Goal: Task Accomplishment & Management: Manage account settings

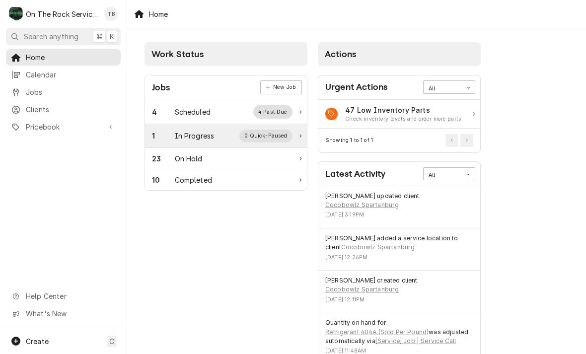
click at [204, 133] on div "In Progress" at bounding box center [195, 136] width 40 height 10
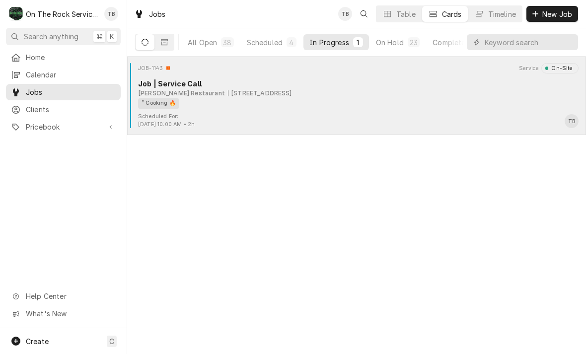
click at [327, 98] on div "² Cooking 🔥" at bounding box center [355, 103] width 434 height 10
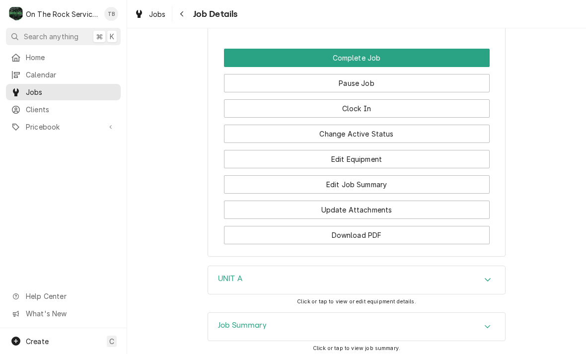
scroll to position [1123, 0]
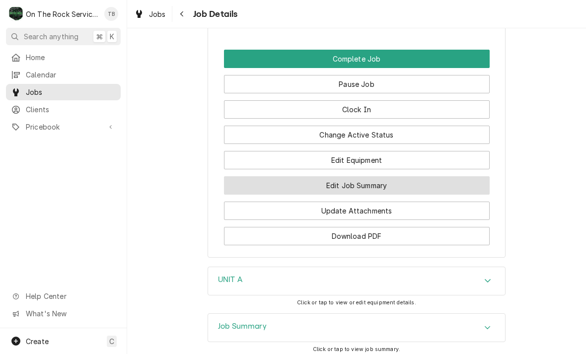
click at [359, 177] on button "Edit Job Summary" at bounding box center [357, 185] width 266 height 18
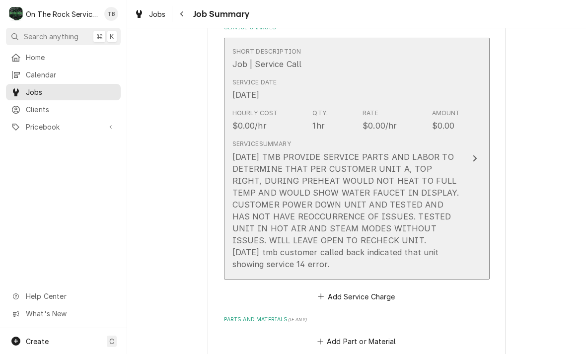
click at [406, 246] on div "10/8/25 TMB PROVIDE SERVICE PARTS AND LABOR TO DETERMINE THAT PER CUSTOMER UNIT…" at bounding box center [346, 210] width 228 height 119
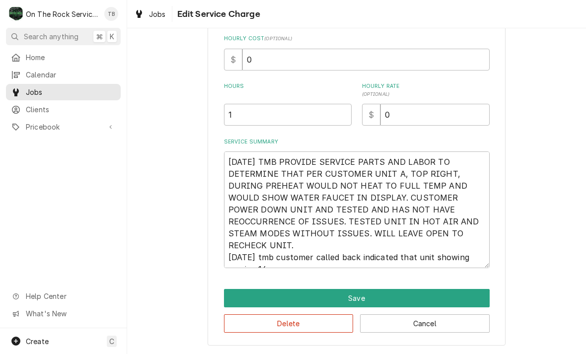
scroll to position [222, 0]
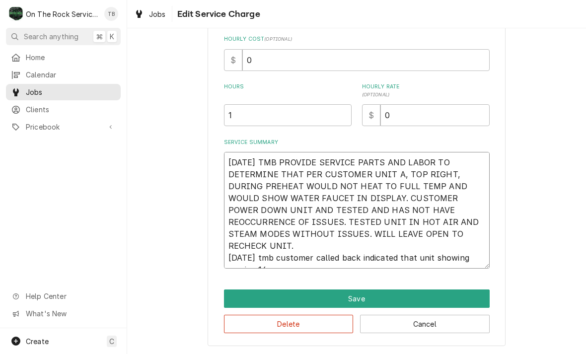
click at [308, 265] on textarea "10/8/25 TMB PROVIDE SERVICE PARTS AND LABOR TO DETERMINE THAT PER CUSTOMER UNIT…" at bounding box center [357, 210] width 266 height 117
type textarea "x"
type textarea "10/8/25 TMB PROVIDE SERVICE PARTS AND LABOR TO DETERMINE THAT PER CUSTOMER UNIT…"
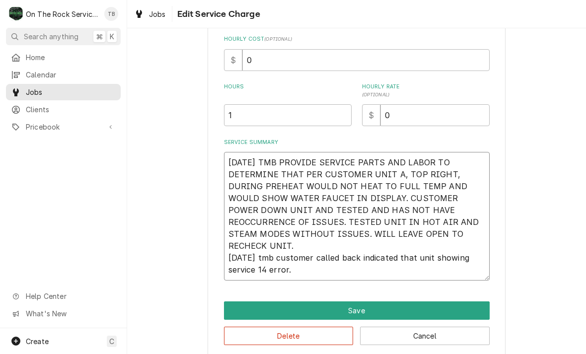
type textarea "x"
type textarea "10/8/25 TMB PROVIDE SERVICE PARTS AND LABOR TO DETERMINE THAT PER CUSTOMER UNIT…"
type textarea "x"
type textarea "10/8/25 TMB PROVIDE SERVICE PARTS AND LABOR TO DETERMINE THAT PER CUSTOMER UNIT…"
type textarea "x"
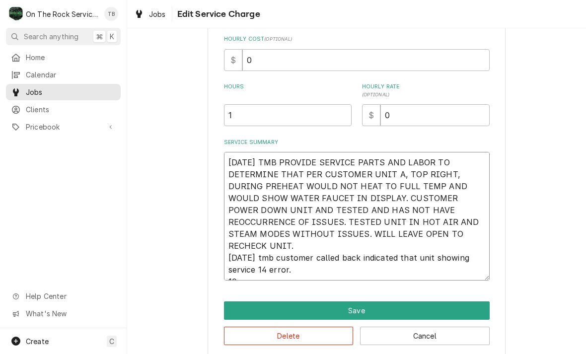
type textarea "10/8/25 TMB PROVIDE SERVICE PARTS AND LABOR TO DETERMINE THAT PER CUSTOMER UNIT…"
type textarea "x"
type textarea "10/8/25 TMB PROVIDE SERVICE PARTS AND LABOR TO DETERMINE THAT PER CUSTOMER UNIT…"
type textarea "x"
type textarea "10/8/25 TMB PROVIDE SERVICE PARTS AND LABOR TO DETERMINE THAT PER CUSTOMER UNIT…"
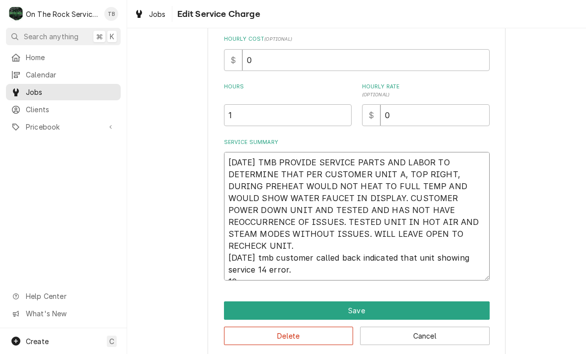
type textarea "x"
type textarea "10/8/25 TMB PROVIDE SERVICE PARTS AND LABOR TO DETERMINE THAT PER CUSTOMER UNIT…"
type textarea "x"
type textarea "10/8/25 TMB PROVIDE SERVICE PARTS AND LABOR TO DETERMINE THAT PER CUSTOMER UNIT…"
type textarea "x"
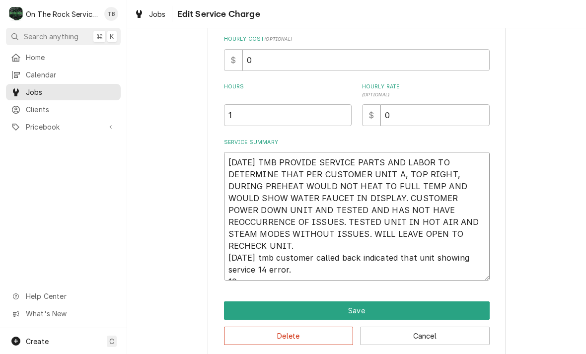
type textarea "10/8/25 TMB PROVIDE SERVICE PARTS AND LABOR TO DETERMINE THAT PER CUSTOMER UNIT…"
type textarea "x"
type textarea "10/8/25 TMB PROVIDE SERVICE PARTS AND LABOR TO DETERMINE THAT PER CUSTOMER UNIT…"
type textarea "x"
type textarea "10/8/25 TMB PROVIDE SERVICE PARTS AND LABOR TO DETERMINE THAT PER CUSTOMER UNIT…"
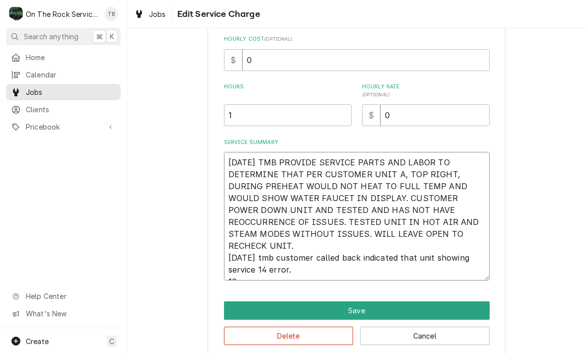
type textarea "x"
type textarea "10/8/25 TMB PROVIDE SERVICE PARTS AND LABOR TO DETERMINE THAT PER CUSTOMER UNIT…"
type textarea "x"
type textarea "10/8/25 TMB PROVIDE SERVICE PARTS AND LABOR TO DETERMINE THAT PER CUSTOMER UNIT…"
type textarea "x"
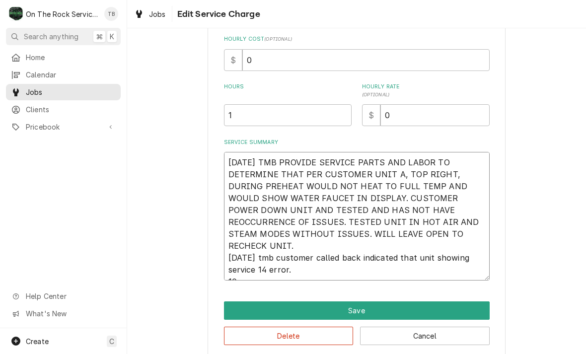
type textarea "10/8/25 TMB PROVIDE SERVICE PARTS AND LABOR TO DETERMINE THAT PER CUSTOMER UNIT…"
type textarea "x"
type textarea "10/8/25 TMB PROVIDE SERVICE PARTS AND LABOR TO DETERMINE THAT PER CUSTOMER UNIT…"
type textarea "x"
type textarea "10/8/25 TMB PROVIDE SERVICE PARTS AND LABOR TO DETERMINE THAT PER CUSTOMER UNIT…"
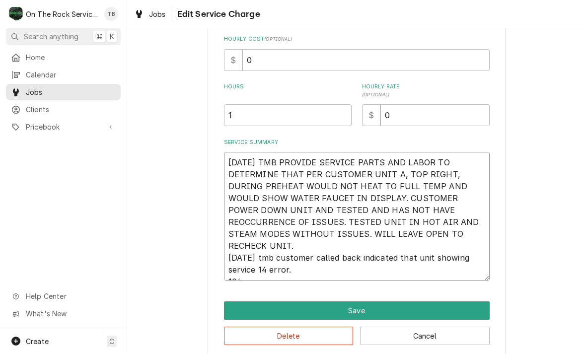
type textarea "x"
type textarea "10/8/25 TMB PROVIDE SERVICE PARTS AND LABOR TO DETERMINE THAT PER CUSTOMER UNIT…"
type textarea "x"
type textarea "10/8/25 TMB PROVIDE SERVICE PARTS AND LABOR TO DETERMINE THAT PER CUSTOMER UNIT…"
type textarea "x"
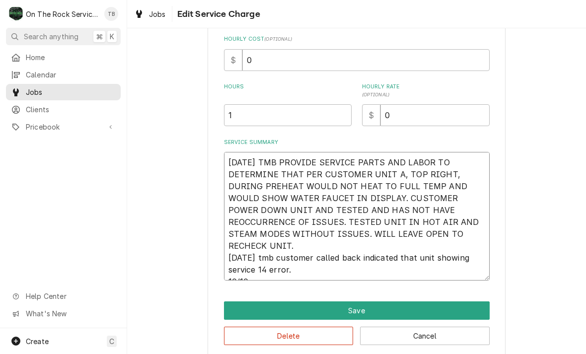
type textarea "10/8/25 TMB PROVIDE SERVICE PARTS AND LABOR TO DETERMINE THAT PER CUSTOMER UNIT…"
type textarea "x"
type textarea "10/8/25 TMB PROVIDE SERVICE PARTS AND LABOR TO DETERMINE THAT PER CUSTOMER UNIT…"
type textarea "x"
type textarea "10/8/25 TMB PROVIDE SERVICE PARTS AND LABOR TO DETERMINE THAT PER CUSTOMER UNIT…"
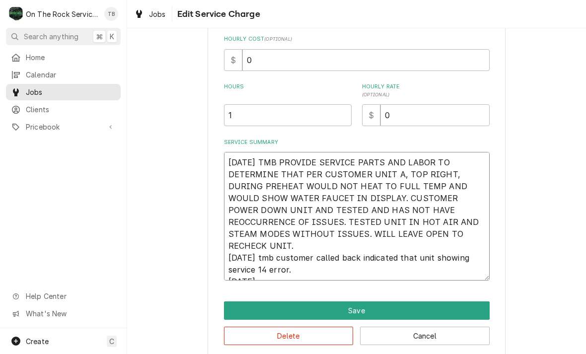
type textarea "x"
type textarea "10/8/25 TMB PROVIDE SERVICE PARTS AND LABOR TO DETERMINE THAT PER CUSTOMER UNIT…"
type textarea "x"
type textarea "10/8/25 TMB PROVIDE SERVICE PARTS AND LABOR TO DETERMINE THAT PER CUSTOMER UNIT…"
type textarea "x"
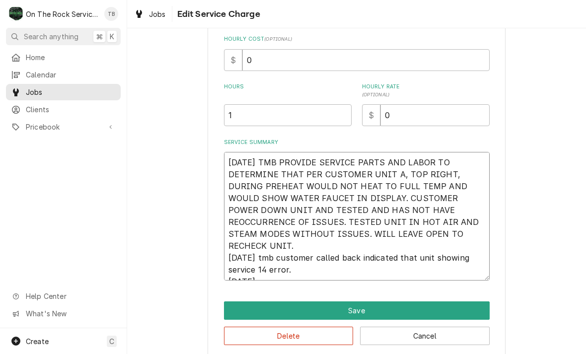
type textarea "10/8/25 TMB PROVIDE SERVICE PARTS AND LABOR TO DETERMINE THAT PER CUSTOMER UNIT…"
type textarea "x"
type textarea "10/8/25 TMB PROVIDE SERVICE PARTS AND LABOR TO DETERMINE THAT PER CUSTOMER UNIT…"
type textarea "x"
type textarea "10/8/25 TMB PROVIDE SERVICE PARTS AND LABOR TO DETERMINE THAT PER CUSTOMER UNIT…"
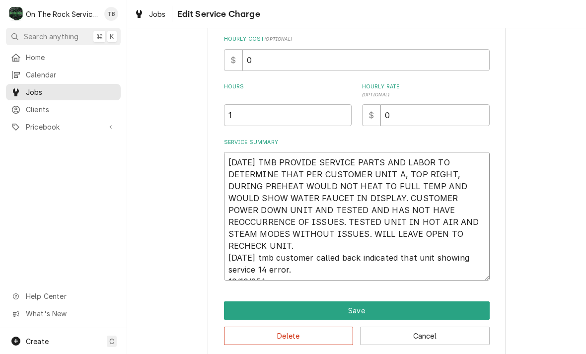
type textarea "x"
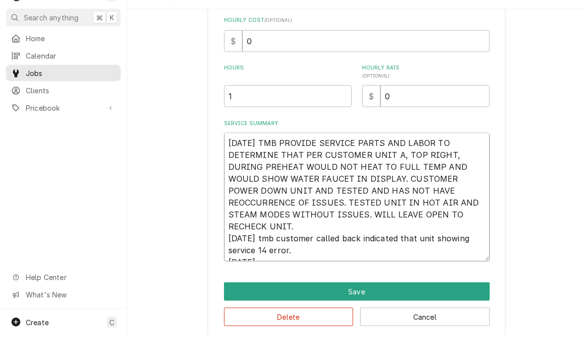
type textarea "10/8/25 TMB PROVIDE SERVICE PARTS AND LABOR TO DETERMINE THAT PER CUSTOMER UNIT…"
click at [134, 271] on div "Use the fields below to edit this service charge Short Description Job | Servic…" at bounding box center [356, 91] width 459 height 550
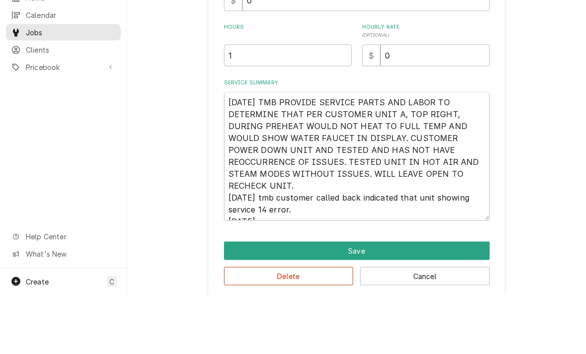
type textarea "x"
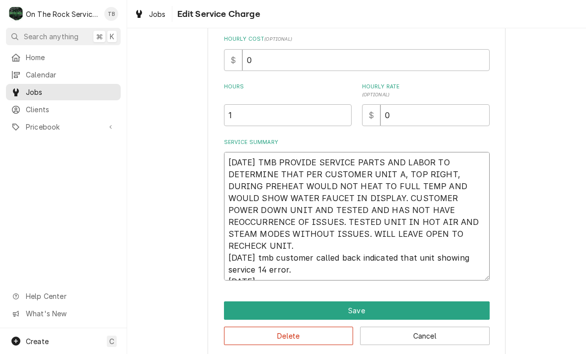
click at [298, 279] on textarea "10/8/25 TMB PROVIDE SERVICE PARTS AND LABOR TO DETERMINE THAT PER CUSTOMER UNIT…" at bounding box center [357, 216] width 266 height 129
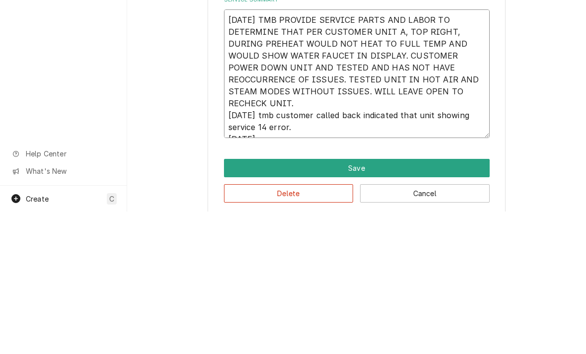
type textarea "10/8/25 TMB PROVIDE SERVICE PARTS AND LABOR TO DETERMINE THAT PER CUSTOMER UNIT…"
type textarea "x"
type textarea "10/8/25 TMB PROVIDE SERVICE PARTS AND LABOR TO DETERMINE THAT PER CUSTOMER UNIT…"
type textarea "x"
type textarea "10/8/25 TMB PROVIDE SERVICE PARTS AND LABOR TO DETERMINE THAT PER CUSTOMER UNIT…"
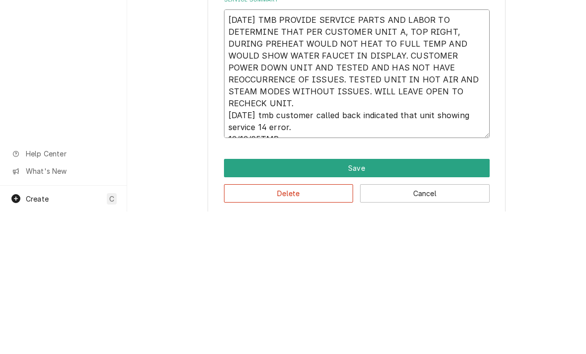
type textarea "x"
type textarea "10/8/25 TMB PROVIDE SERVICE PARTS AND LABOR TO DETERMINE THAT PER CUSTOMER UNIT…"
type textarea "x"
type textarea "10/8/25 TMB PROVIDE SERVICE PARTS AND LABOR TO DETERMINE THAT PER CUSTOMER UNIT…"
type textarea "x"
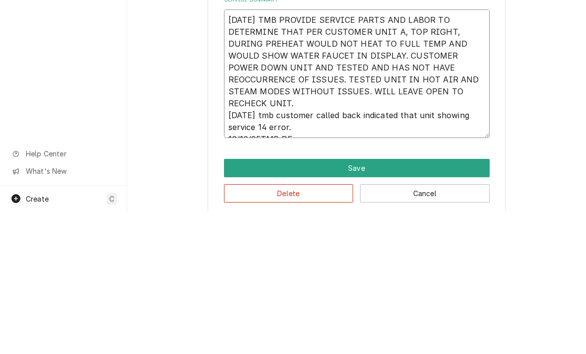
type textarea "10/8/25 TMB PROVIDE SERVICE PARTS AND LABOR TO DETERMINE THAT PER CUSTOMER UNIT…"
type textarea "x"
type textarea "10/8/25 TMB PROVIDE SERVICE PARTS AND LABOR TO DETERMINE THAT PER CUSTOMER UNIT…"
type textarea "x"
type textarea "10/8/25 TMB PROVIDE SERVICE PARTS AND LABOR TO DETERMINE THAT PER CUSTOMER UNIT…"
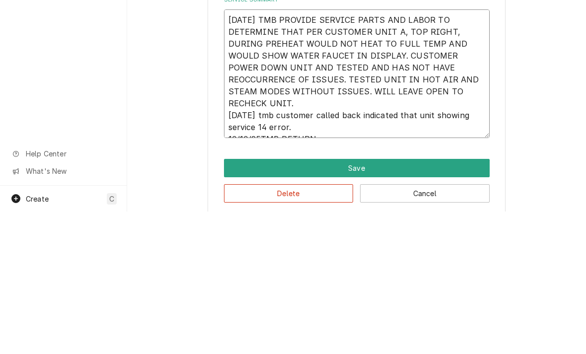
type textarea "x"
type textarea "10/8/25 TMB PROVIDE SERVICE PARTS AND LABOR TO DETERMINE THAT PER CUSTOMER UNIT…"
type textarea "x"
type textarea "10/8/25 TMB PROVIDE SERVICE PARTS AND LABOR TO DETERMINE THAT PER CUSTOMER UNIT…"
type textarea "x"
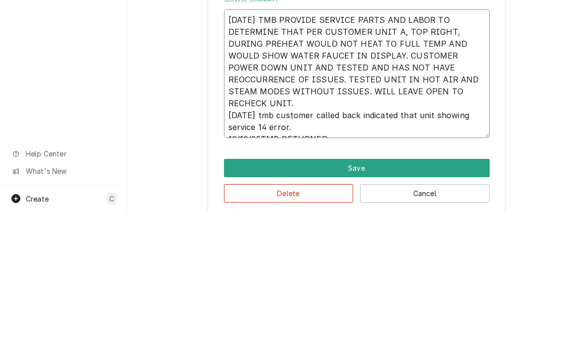
type textarea "10/8/25 TMB PROVIDE SERVICE PARTS AND LABOR TO DETERMINE THAT PER CUSTOMER UNIT…"
type textarea "x"
type textarea "10/8/25 TMB PROVIDE SERVICE PARTS AND LABOR TO DETERMINE THAT PER CUSTOMER UNIT…"
type textarea "x"
type textarea "10/8/25 TMB PROVIDE SERVICE PARTS AND LABOR TO DETERMINE THAT PER CUSTOMER UNIT…"
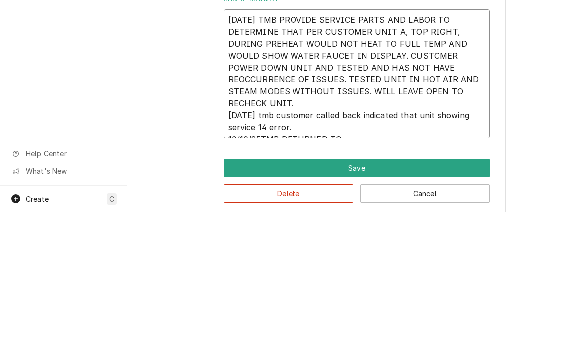
type textarea "x"
type textarea "10/8/25 TMB PROVIDE SERVICE PARTS AND LABOR TO DETERMINE THAT PER CUSTOMER UNIT…"
type textarea "x"
type textarea "10/8/25 TMB PROVIDE SERVICE PARTS AND LABOR TO DETERMINE THAT PER CUSTOMER UNIT…"
type textarea "x"
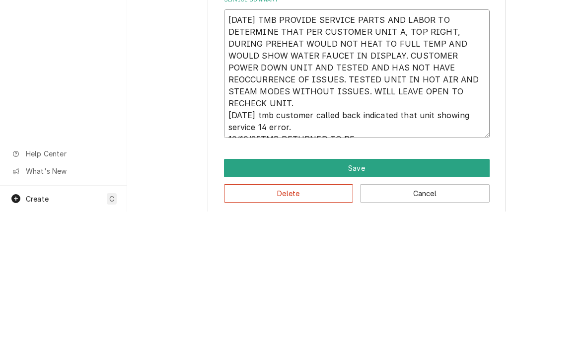
type textarea "10/8/25 TMB PROVIDE SERVICE PARTS AND LABOR TO DETERMINE THAT PER CUSTOMER UNIT…"
type textarea "x"
type textarea "10/8/25 TMB PROVIDE SERVICE PARTS AND LABOR TO DETERMINE THAT PER CUSTOMER UNIT…"
type textarea "x"
type textarea "10/8/25 TMB PROVIDE SERVICE PARTS AND LABOR TO DETERMINE THAT PER CUSTOMER UNIT…"
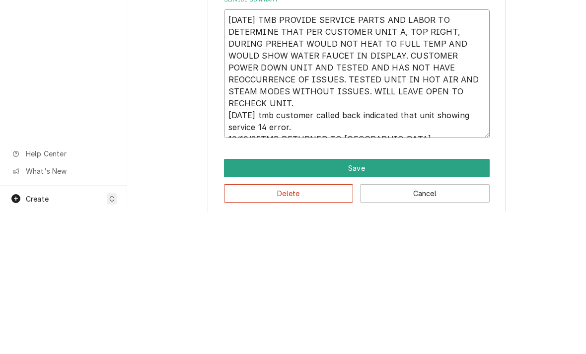
type textarea "x"
type textarea "10/8/25 TMB PROVIDE SERVICE PARTS AND LABOR TO DETERMINE THAT PER CUSTOMER UNIT…"
type textarea "x"
type textarea "10/8/25 TMB PROVIDE SERVICE PARTS AND LABOR TO DETERMINE THAT PER CUSTOMER UNIT…"
type textarea "x"
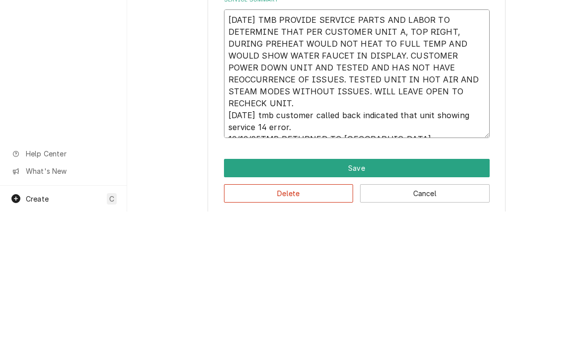
type textarea "10/8/25 TMB PROVIDE SERVICE PARTS AND LABOR TO DETERMINE THAT PER CUSTOMER UNIT…"
type textarea "x"
type textarea "10/8/25 TMB PROVIDE SERVICE PARTS AND LABOR TO DETERMINE THAT PER CUSTOMER UNIT…"
type textarea "x"
type textarea "10/8/25 TMB PROVIDE SERVICE PARTS AND LABOR TO DETERMINE THAT PER CUSTOMER UNIT…"
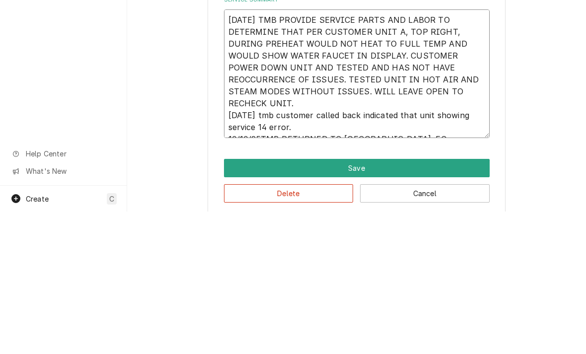
type textarea "x"
type textarea "10/8/25 TMB PROVIDE SERVICE PARTS AND LABOR TO DETERMINE THAT PER CUSTOMER UNIT…"
type textarea "x"
type textarea "10/8/25 TMB PROVIDE SERVICE PARTS AND LABOR TO DETERMINE THAT PER CUSTOMER UNIT…"
type textarea "x"
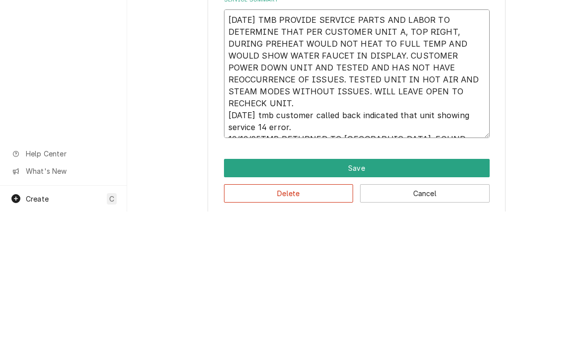
type textarea "10/8/25 TMB PROVIDE SERVICE PARTS AND LABOR TO DETERMINE THAT PER CUSTOMER UNIT…"
type textarea "x"
type textarea "10/8/25 TMB PROVIDE SERVICE PARTS AND LABOR TO DETERMINE THAT PER CUSTOMER UNIT…"
type textarea "x"
type textarea "10/8/25 TMB PROVIDE SERVICE PARTS AND LABOR TO DETERMINE THAT PER CUSTOMER UNIT…"
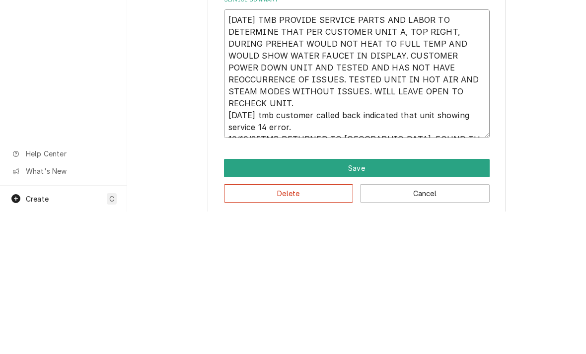
type textarea "x"
type textarea "10/8/25 TMB PROVIDE SERVICE PARTS AND LABOR TO DETERMINE THAT PER CUSTOMER UNIT…"
type textarea "x"
type textarea "10/8/25 TMB PROVIDE SERVICE PARTS AND LABOR TO DETERMINE THAT PER CUSTOMER UNIT…"
type textarea "x"
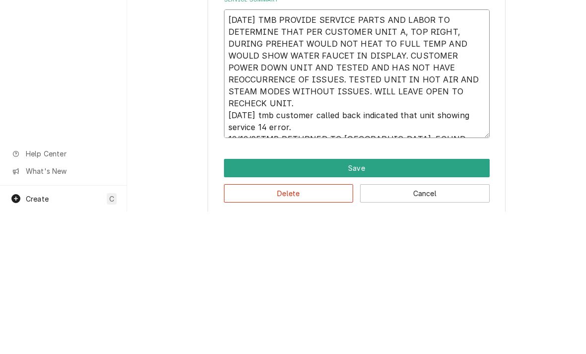
type textarea "10/8/25 TMB PROVIDE SERVICE PARTS AND LABOR TO DETERMINE THAT PER CUSTOMER UNIT…"
type textarea "x"
type textarea "10/8/25 TMB PROVIDE SERVICE PARTS AND LABOR TO DETERMINE THAT PER CUSTOMER UNIT…"
type textarea "x"
type textarea "10/8/25 TMB PROVIDE SERVICE PARTS AND LABOR TO DETERMINE THAT PER CUSTOMER UNIT…"
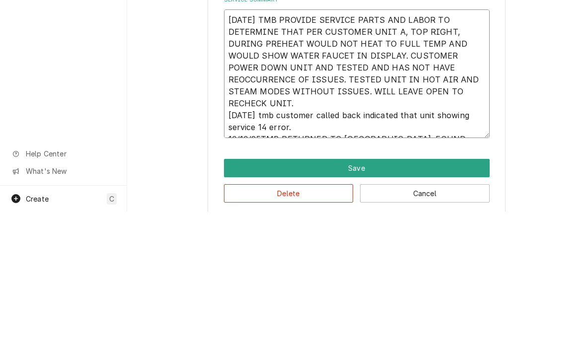
type textarea "x"
type textarea "10/8/25 TMB PROVIDE SERVICE PARTS AND LABOR TO DETERMINE THAT PER CUSTOMER UNIT…"
type textarea "x"
type textarea "10/8/25 TMB PROVIDE SERVICE PARTS AND LABOR TO DETERMINE THAT PER CUSTOMER UNIT…"
type textarea "x"
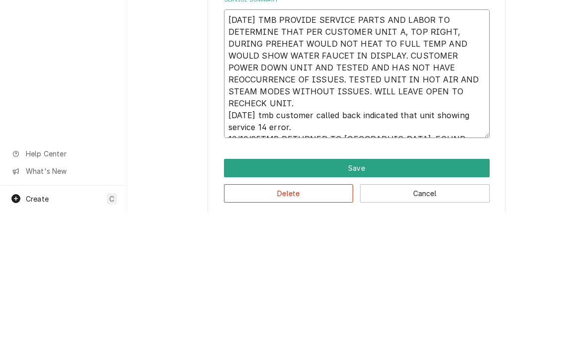
type textarea "10/8/25 TMB PROVIDE SERVICE PARTS AND LABOR TO DETERMINE THAT PER CUSTOMER UNIT…"
type textarea "x"
type textarea "10/8/25 TMB PROVIDE SERVICE PARTS AND LABOR TO DETERMINE THAT PER CUSTOMER UNIT…"
type textarea "x"
type textarea "10/8/25 TMB PROVIDE SERVICE PARTS AND LABOR TO DETERMINE THAT PER CUSTOMER UNIT…"
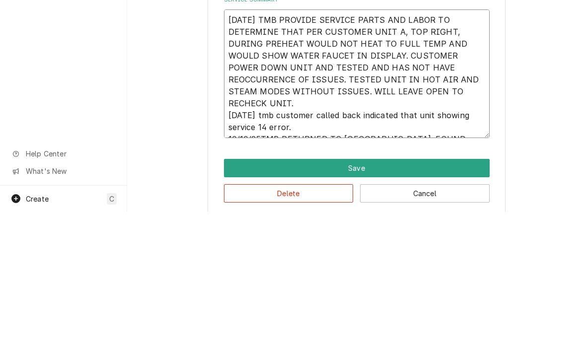
type textarea "x"
type textarea "10/8/25 TMB PROVIDE SERVICE PARTS AND LABOR TO DETERMINE THAT PER CUSTOMER UNIT…"
type textarea "x"
type textarea "10/8/25 TMB PROVIDE SERVICE PARTS AND LABOR TO DETERMINE THAT PER CUSTOMER UNIT…"
type textarea "x"
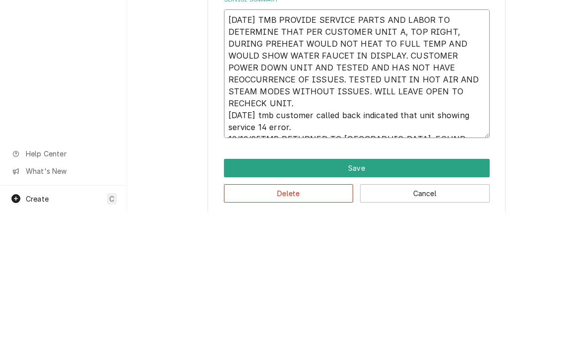
type textarea "10/8/25 TMB PROVIDE SERVICE PARTS AND LABOR TO DETERMINE THAT PER CUSTOMER UNIT…"
type textarea "x"
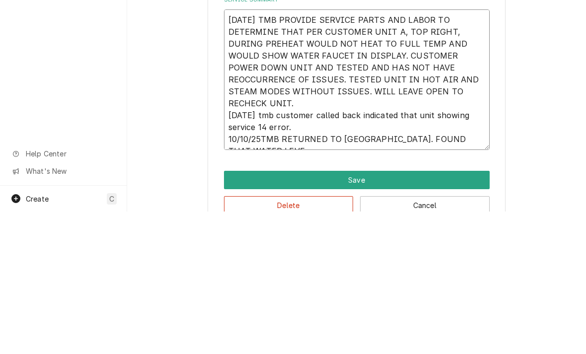
type textarea "10/8/25 TMB PROVIDE SERVICE PARTS AND LABOR TO DETERMINE THAT PER CUSTOMER UNIT…"
type textarea "x"
type textarea "10/8/25 TMB PROVIDE SERVICE PARTS AND LABOR TO DETERMINE THAT PER CUSTOMER UNIT…"
type textarea "x"
type textarea "10/8/25 TMB PROVIDE SERVICE PARTS AND LABOR TO DETERMINE THAT PER CUSTOMER UNIT…"
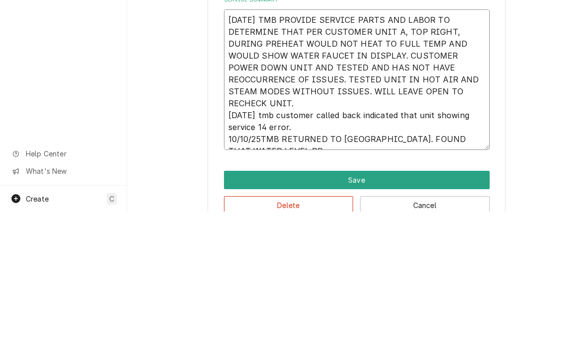
type textarea "x"
type textarea "10/8/25 TMB PROVIDE SERVICE PARTS AND LABOR TO DETERMINE THAT PER CUSTOMER UNIT…"
type textarea "x"
type textarea "10/8/25 TMB PROVIDE SERVICE PARTS AND LABOR TO DETERMINE THAT PER CUSTOMER UNIT…"
type textarea "x"
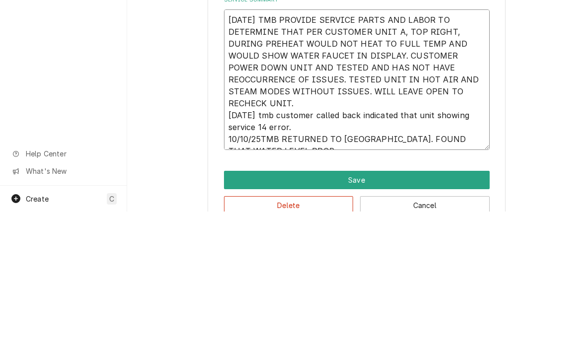
type textarea "10/8/25 TMB PROVIDE SERVICE PARTS AND LABOR TO DETERMINE THAT PER CUSTOMER UNIT…"
type textarea "x"
type textarea "10/8/25 TMB PROVIDE SERVICE PARTS AND LABOR TO DETERMINE THAT PER CUSTOMER UNIT…"
type textarea "x"
type textarea "10/8/25 TMB PROVIDE SERVICE PARTS AND LABOR TO DETERMINE THAT PER CUSTOMER UNIT…"
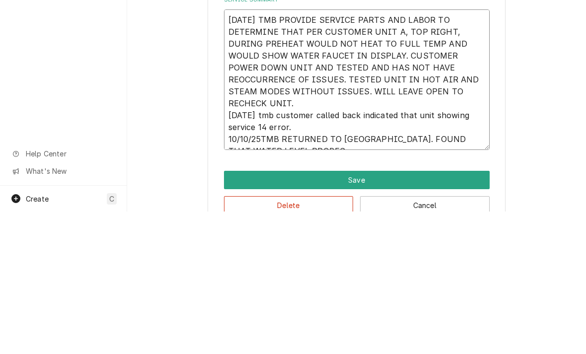
type textarea "x"
type textarea "10/8/25 TMB PROVIDE SERVICE PARTS AND LABOR TO DETERMINE THAT PER CUSTOMER UNIT…"
type textarea "x"
type textarea "10/8/25 TMB PROVIDE SERVICE PARTS AND LABOR TO DETERMINE THAT PER CUSTOMER UNIT…"
type textarea "x"
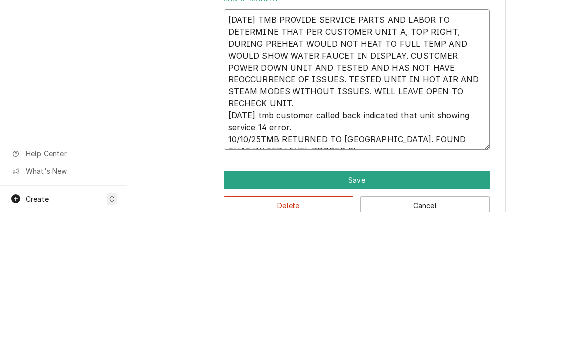
type textarea "10/8/25 TMB PROVIDE SERVICE PARTS AND LABOR TO DETERMINE THAT PER CUSTOMER UNIT…"
type textarea "x"
type textarea "10/8/25 TMB PROVIDE SERVICE PARTS AND LABOR TO DETERMINE THAT PER CUSTOMER UNIT…"
type textarea "x"
type textarea "10/8/25 TMB PROVIDE SERVICE PARTS AND LABOR TO DETERMINE THAT PER CUSTOMER UNIT…"
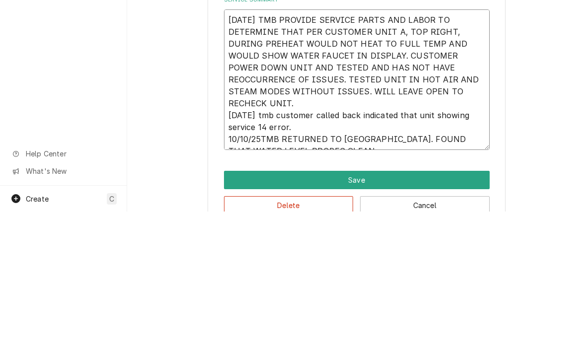
type textarea "x"
type textarea "10/8/25 TMB PROVIDE SERVICE PARTS AND LABOR TO DETERMINE THAT PER CUSTOMER UNIT…"
type textarea "x"
type textarea "10/8/25 TMB PROVIDE SERVICE PARTS AND LABOR TO DETERMINE THAT PER CUSTOMER UNIT…"
type textarea "x"
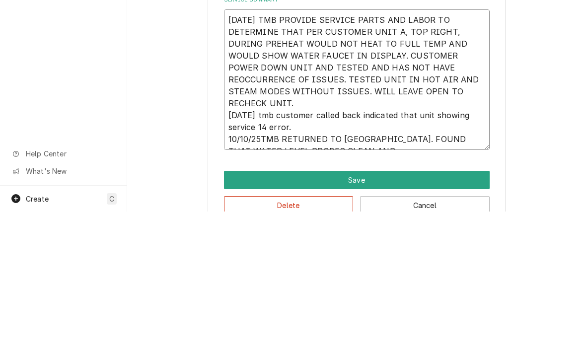
type textarea "10/8/25 TMB PROVIDE SERVICE PARTS AND LABOR TO DETERMINE THAT PER CUSTOMER UNIT…"
type textarea "x"
type textarea "10/8/25 TMB PROVIDE SERVICE PARTS AND LABOR TO DETERMINE THAT PER CUSTOMER UNIT…"
type textarea "x"
type textarea "10/8/25 TMB PROVIDE SERVICE PARTS AND LABOR TO DETERMINE THAT PER CUSTOMER UNIT…"
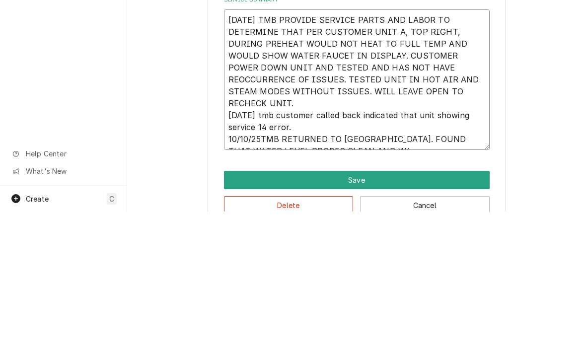
type textarea "x"
type textarea "10/8/25 TMB PROVIDE SERVICE PARTS AND LABOR TO DETERMINE THAT PER CUSTOMER UNIT…"
type textarea "x"
type textarea "10/8/25 TMB PROVIDE SERVICE PARTS AND LABOR TO DETERMINE THAT PER CUSTOMER UNIT…"
type textarea "x"
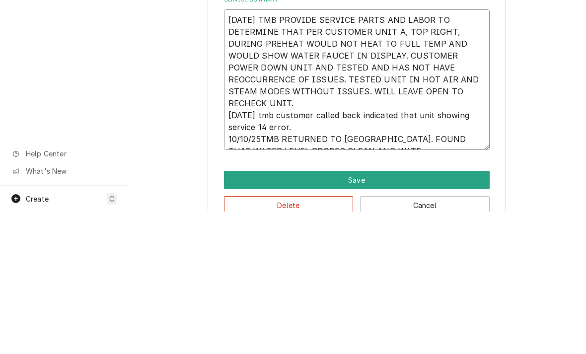
type textarea "10/8/25 TMB PROVIDE SERVICE PARTS AND LABOR TO DETERMINE THAT PER CUSTOMER UNIT…"
type textarea "x"
type textarea "10/8/25 TMB PROVIDE SERVICE PARTS AND LABOR TO DETERMINE THAT PER CUSTOMER UNIT…"
type textarea "x"
type textarea "10/8/25 TMB PROVIDE SERVICE PARTS AND LABOR TO DETERMINE THAT PER CUSTOMER UNIT…"
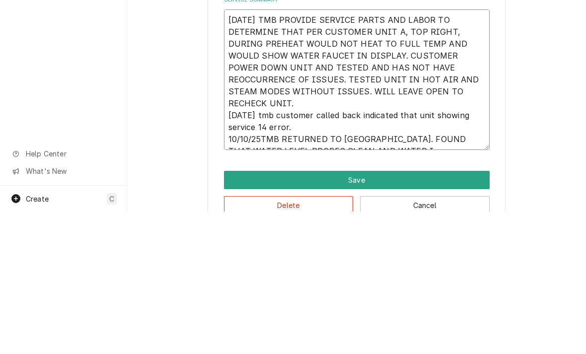
type textarea "x"
type textarea "10/8/25 TMB PROVIDE SERVICE PARTS AND LABOR TO DETERMINE THAT PER CUSTOMER UNIT…"
type textarea "x"
type textarea "10/8/25 TMB PROVIDE SERVICE PARTS AND LABOR TO DETERMINE THAT PER CUSTOMER UNIT…"
type textarea "x"
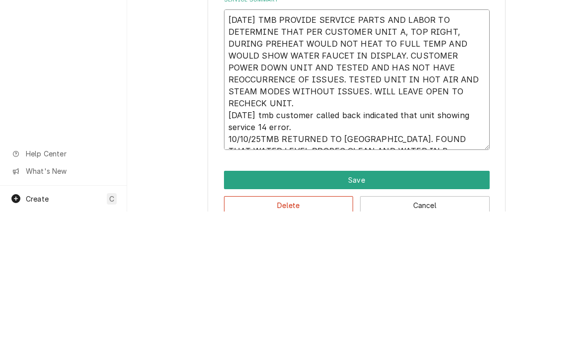
type textarea "10/8/25 TMB PROVIDE SERVICE PARTS AND LABOR TO DETERMINE THAT PER CUSTOMER UNIT…"
type textarea "x"
type textarea "10/8/25 TMB PROVIDE SERVICE PARTS AND LABOR TO DETERMINE THAT PER CUSTOMER UNIT…"
type textarea "x"
type textarea "10/8/25 TMB PROVIDE SERVICE PARTS AND LABOR TO DETERMINE THAT PER CUSTOMER UNIT…"
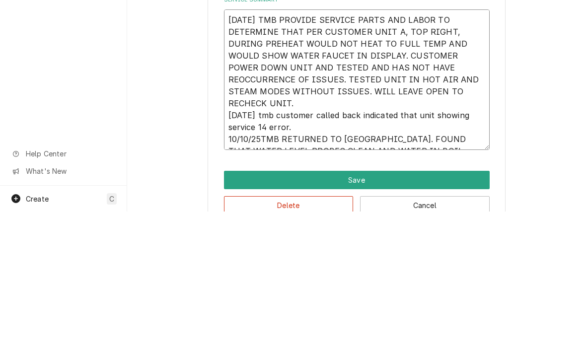
type textarea "x"
type textarea "10/8/25 TMB PROVIDE SERVICE PARTS AND LABOR TO DETERMINE THAT PER CUSTOMER UNIT…"
type textarea "x"
type textarea "10/8/25 TMB PROVIDE SERVICE PARTS AND LABOR TO DETERMINE THAT PER CUSTOMER UNIT…"
type textarea "x"
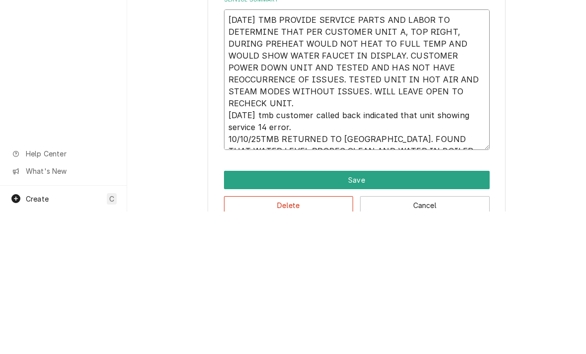
type textarea "10/8/25 TMB PROVIDE SERVICE PARTS AND LABOR TO DETERMINE THAT PER CUSTOMER UNIT…"
type textarea "x"
type textarea "10/8/25 TMB PROVIDE SERVICE PARTS AND LABOR TO DETERMINE THAT PER CUSTOMER UNIT…"
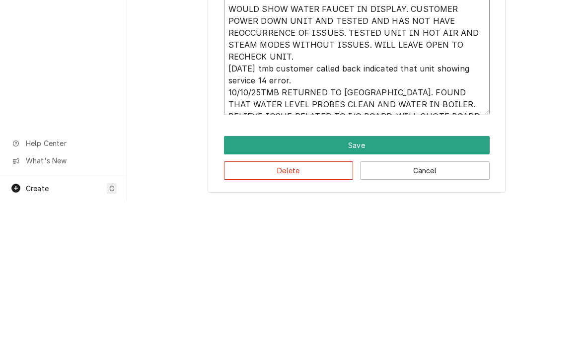
scroll to position [258, 0]
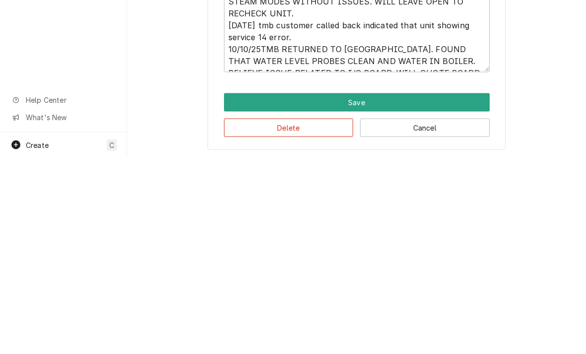
click at [379, 290] on button "Save" at bounding box center [357, 299] width 266 height 18
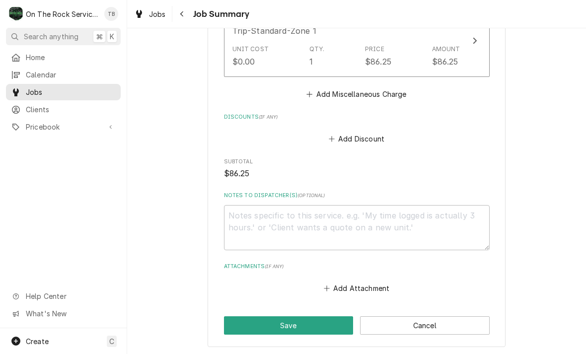
scroll to position [664, 0]
click at [289, 216] on textarea "Notes to Dispatcher(s) ( optional )" at bounding box center [357, 227] width 266 height 45
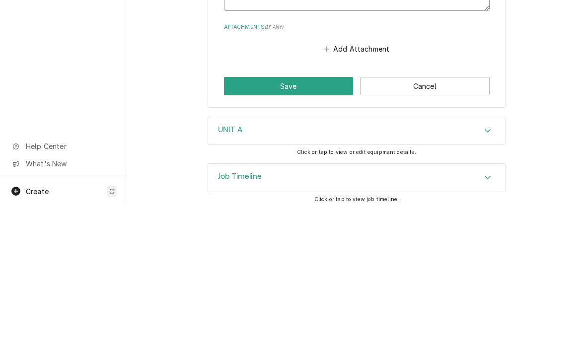
scroll to position [753, 0]
click at [282, 227] on button "Save" at bounding box center [289, 236] width 130 height 18
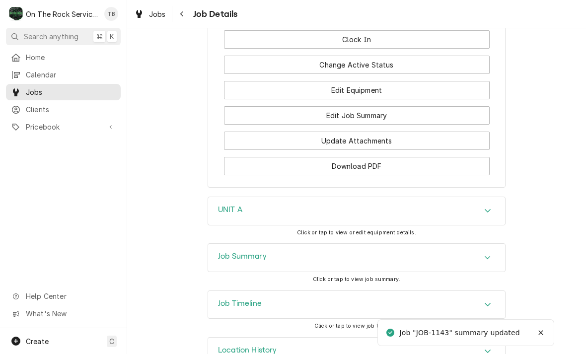
scroll to position [1192, 0]
click at [390, 117] on button "Edit Job Summary" at bounding box center [357, 116] width 266 height 18
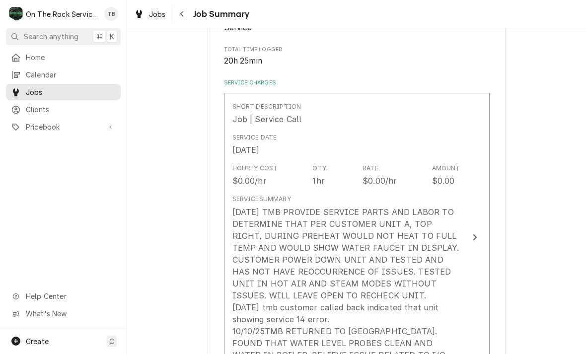
scroll to position [197, 0]
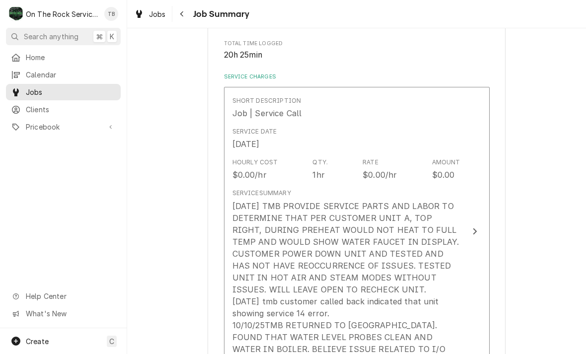
click at [360, 181] on div "Hourly Cost $0.00/hr Qty. 1hr Rate $0.00/hr Amount $0.00" at bounding box center [346, 169] width 228 height 31
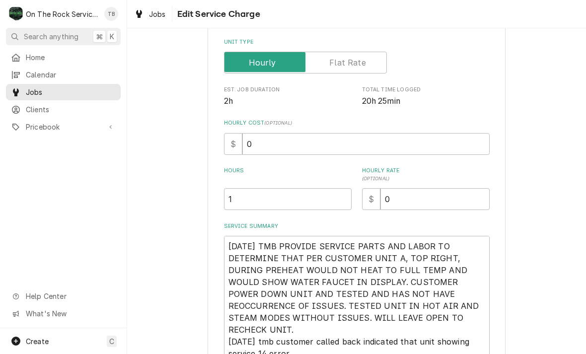
type textarea "x"
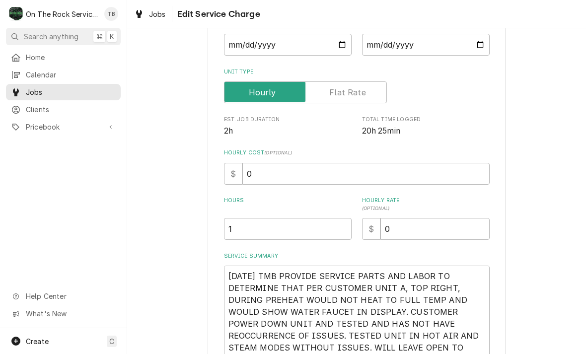
scroll to position [126, 0]
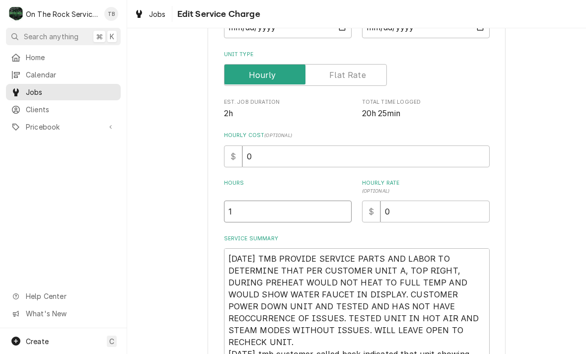
click at [263, 221] on input "1" at bounding box center [288, 212] width 128 height 22
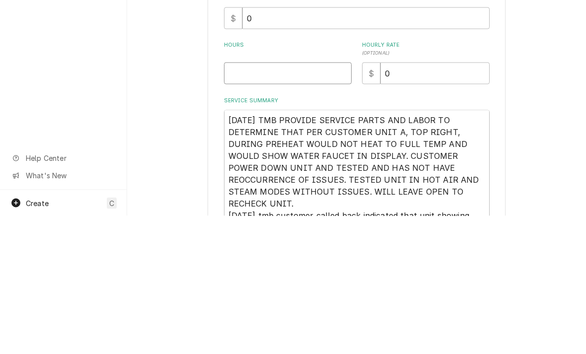
type textarea "x"
type input "3"
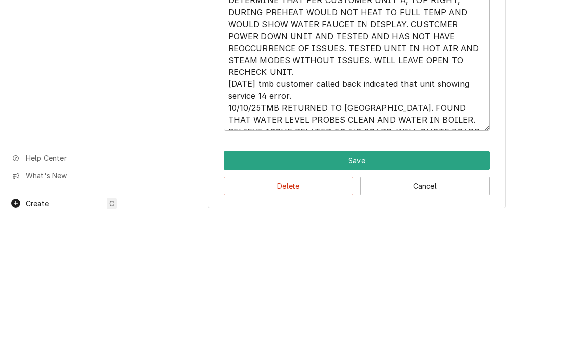
scroll to position [258, 0]
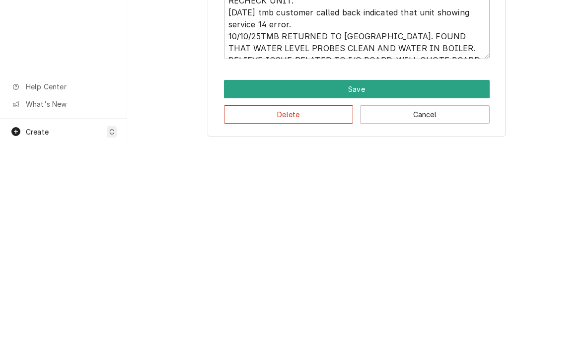
click at [375, 290] on button "Save" at bounding box center [357, 299] width 266 height 18
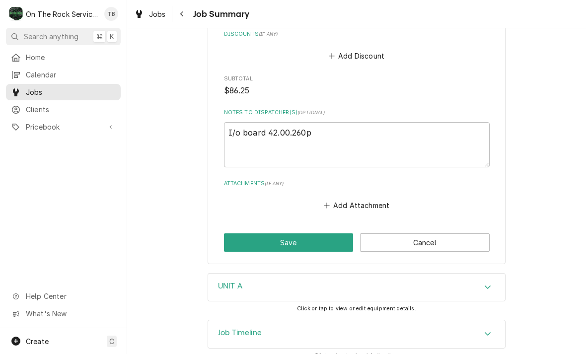
scroll to position [748, 0]
click at [295, 239] on button "Save" at bounding box center [289, 241] width 130 height 18
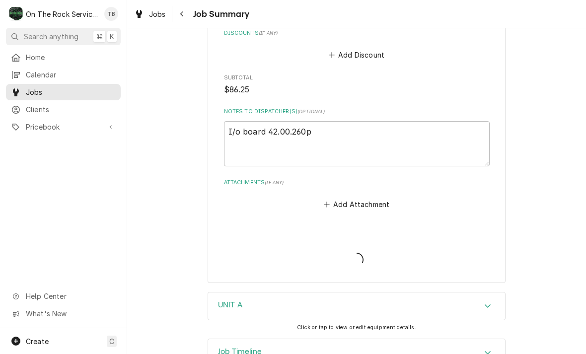
type textarea "x"
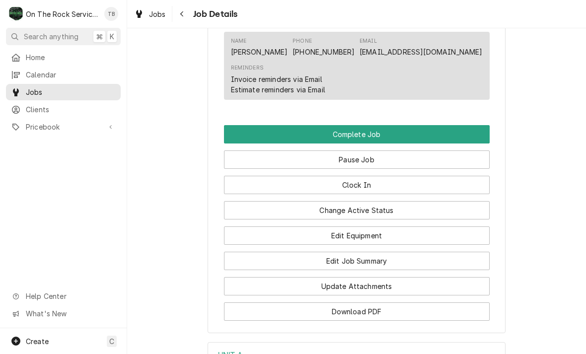
scroll to position [1068, 0]
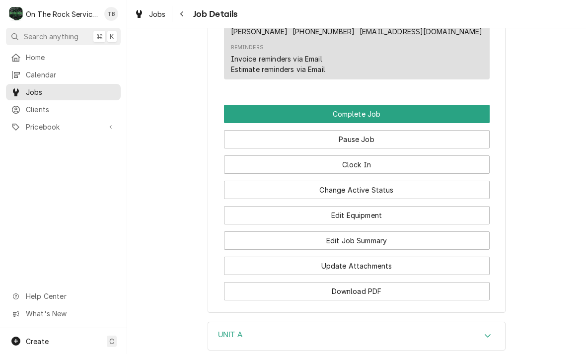
click at [405, 135] on button "Pause Job" at bounding box center [357, 139] width 266 height 18
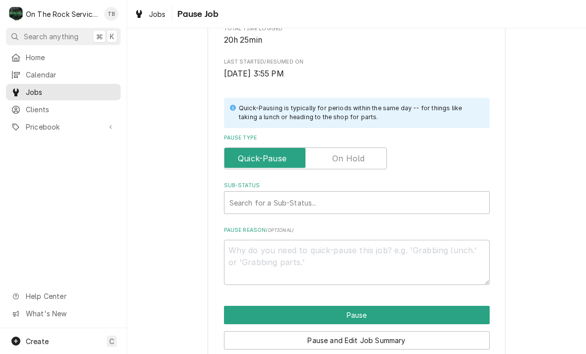
scroll to position [168, 0]
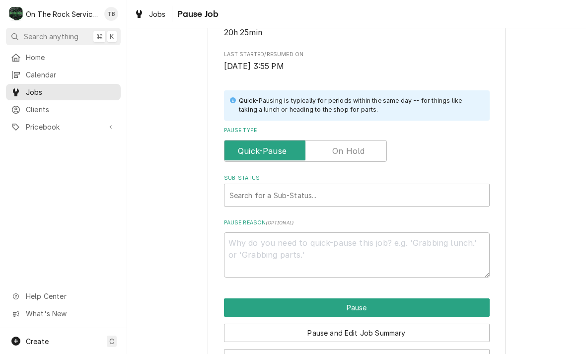
click at [354, 153] on input "Pause Type" at bounding box center [305, 151] width 154 height 22
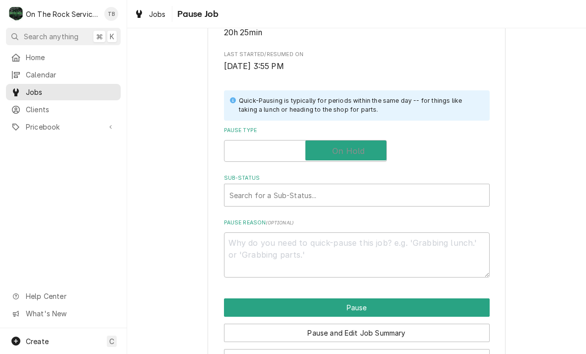
checkbox input "true"
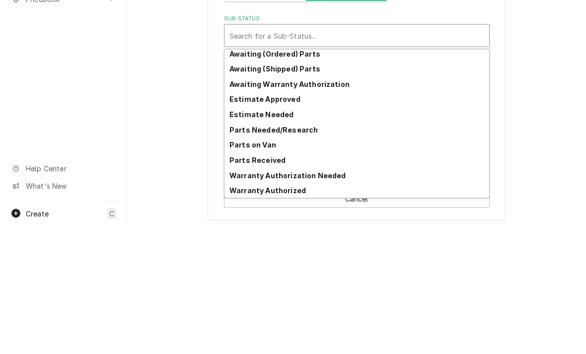
scroll to position [49, 0]
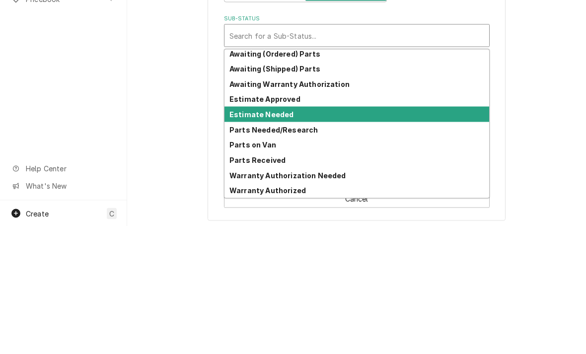
click at [275, 238] on strong "Estimate Needed" at bounding box center [261, 242] width 64 height 8
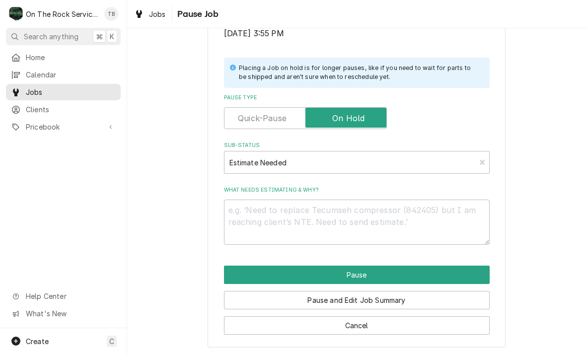
scroll to position [200, 0]
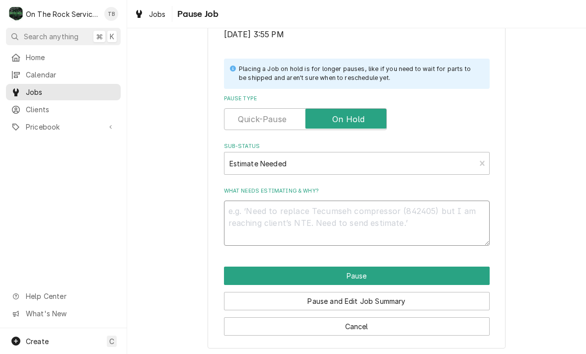
click at [254, 217] on textarea "What needs estimating & why?" at bounding box center [357, 223] width 266 height 45
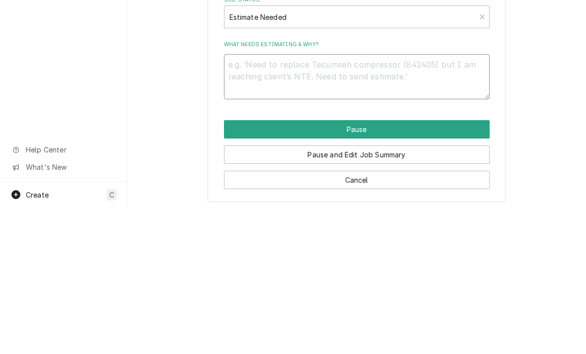
type textarea "x"
type textarea "I/"
type textarea "x"
type textarea "I/o"
type textarea "x"
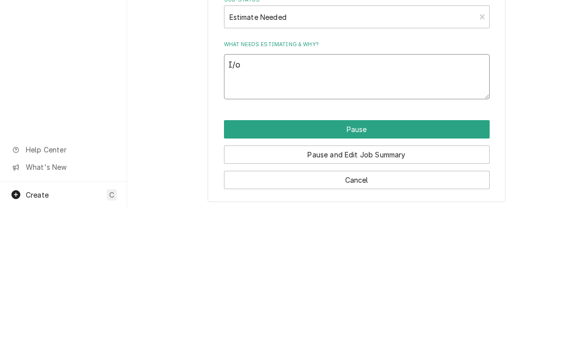
type textarea "I/o"
type textarea "x"
type textarea "I/o b"
type textarea "x"
type textarea "I/o bo"
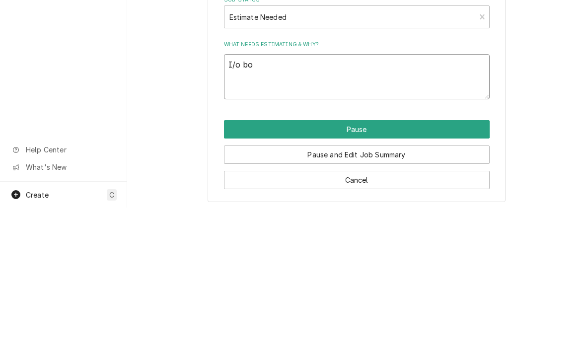
type textarea "x"
type textarea "I/o boa"
type textarea "x"
type textarea "I/o boar"
type textarea "x"
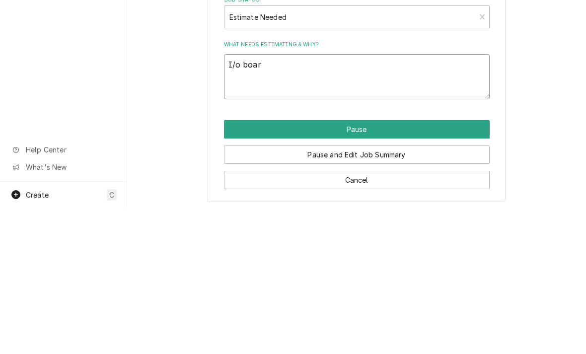
type textarea "I/o board"
type textarea "x"
type textarea "I/o board"
click at [364, 267] on button "Pause" at bounding box center [357, 276] width 266 height 18
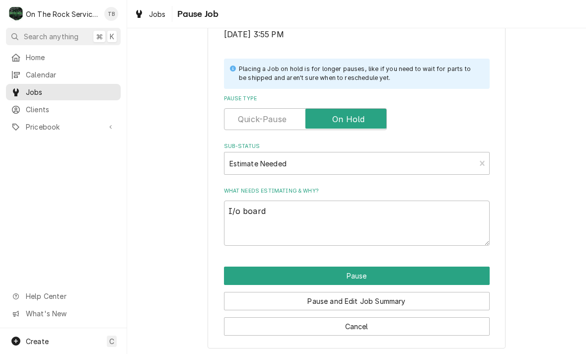
type textarea "x"
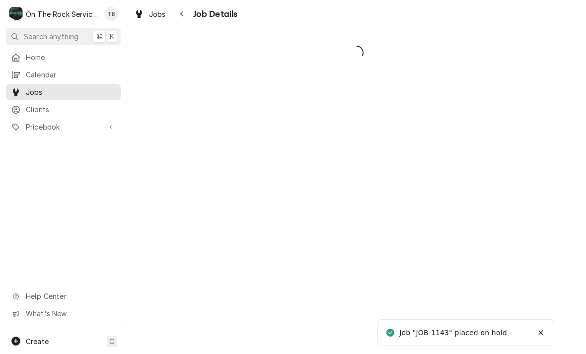
click at [350, 275] on div "Dynamic Content Wrapper" at bounding box center [356, 191] width 459 height 326
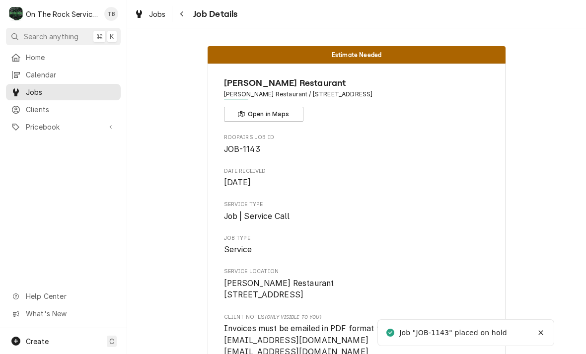
click at [166, 18] on div "Jobs" at bounding box center [150, 14] width 36 height 12
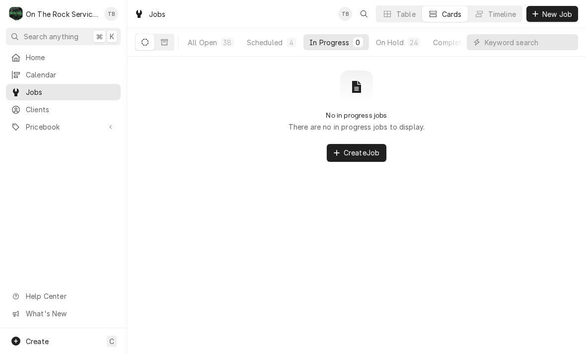
click at [369, 158] on span "Create Job" at bounding box center [362, 152] width 40 height 10
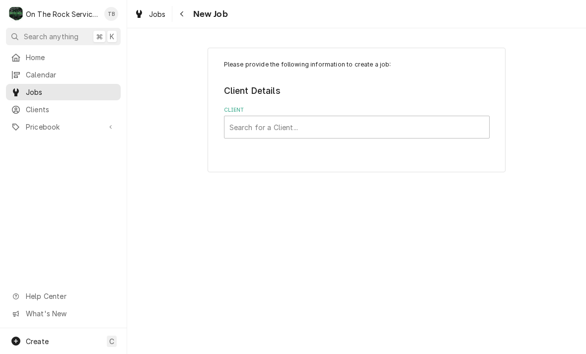
click at [262, 140] on div "Please provide the following information to create a job: Client Details Client…" at bounding box center [357, 110] width 298 height 125
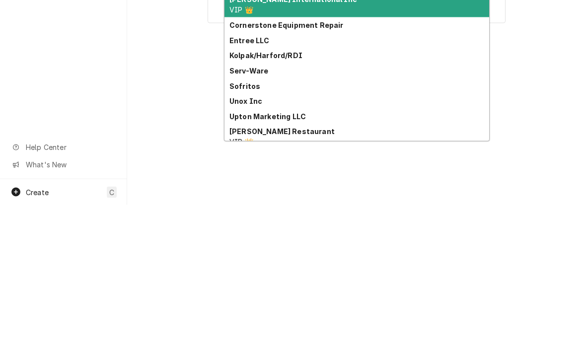
click at [283, 276] on strong "[PERSON_NAME] Restaurant" at bounding box center [281, 280] width 105 height 8
type input "wade"
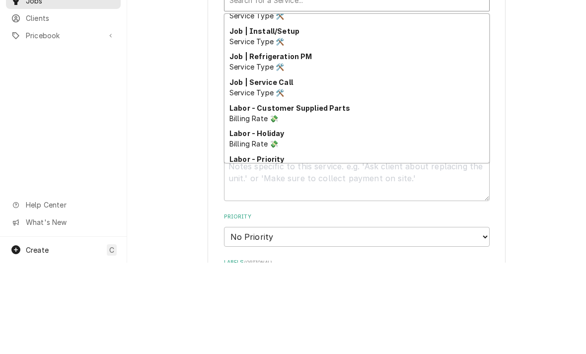
scroll to position [375, 0]
click at [271, 180] on span "Service Type 🛠️" at bounding box center [256, 184] width 55 height 8
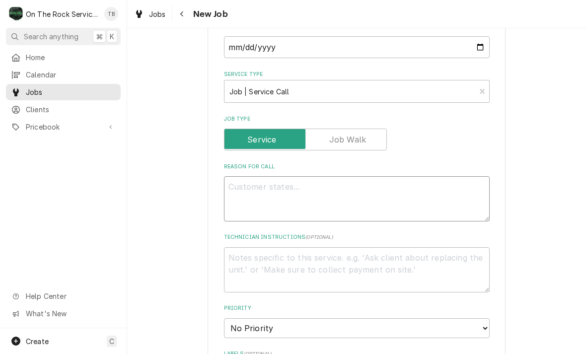
click at [267, 198] on textarea "Reason For Call" at bounding box center [357, 198] width 266 height 45
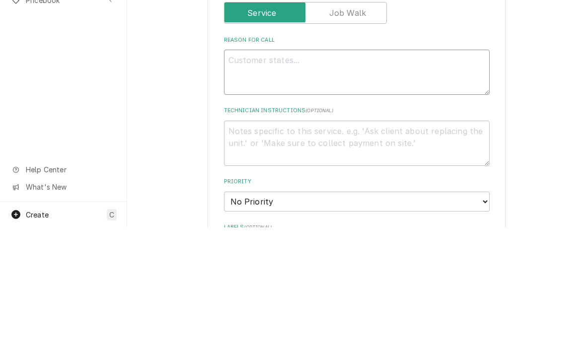
type textarea "x"
type textarea "Un"
type textarea "x"
type textarea "Uni"
type textarea "x"
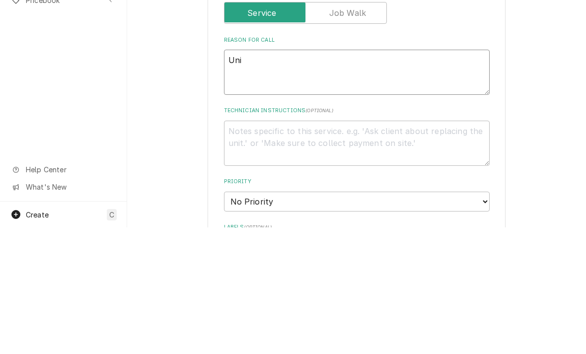
type textarea "Unit"
type textarea "x"
type textarea "Unit"
type textarea "x"
type textarea "Unit d"
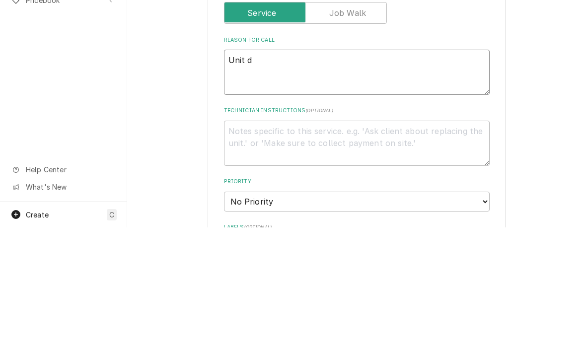
type textarea "x"
type textarea "Unit d"
type textarea "x"
type textarea "Unit d i"
type textarea "x"
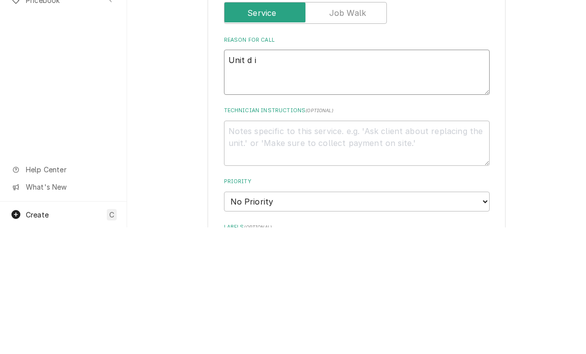
type textarea "Unit d is"
type textarea "x"
type textarea "Unit d is d"
type textarea "x"
type textarea "Unit d is di"
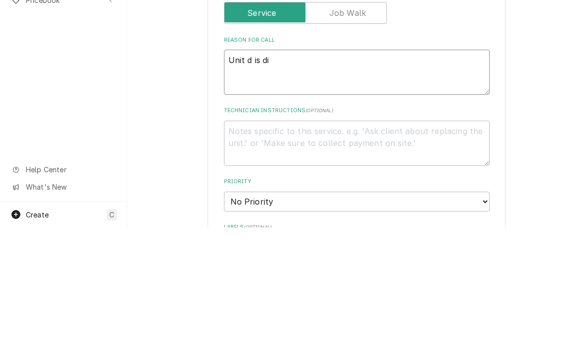
type textarea "x"
type textarea "Unit d is dis"
type textarea "x"
type textarea "Unit d is displ"
type textarea "x"
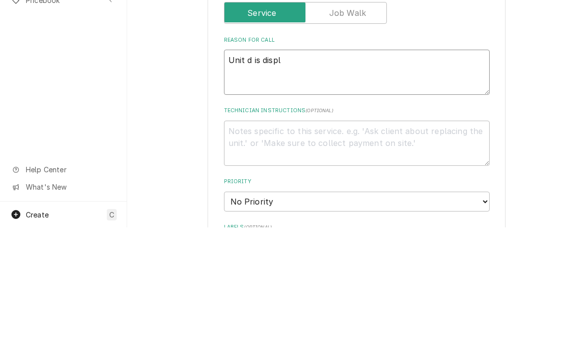
type textarea "Unit d is displa"
type textarea "x"
type textarea "Unit d is display"
type textarea "x"
type textarea "Unit d is displayi"
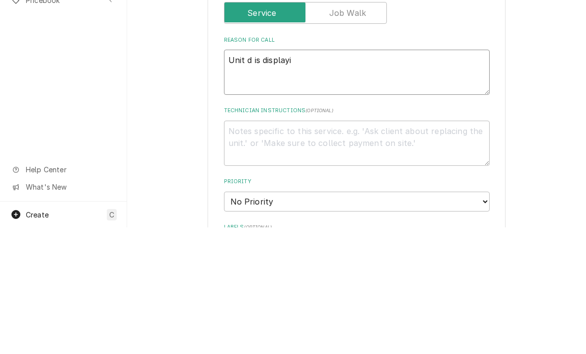
type textarea "x"
type textarea "Unit d is displayin"
type textarea "x"
type textarea "Unit d is displaying"
type textarea "x"
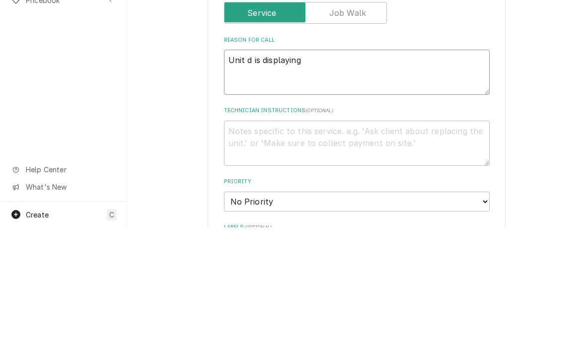
type textarea "Unit d is displaying"
type textarea "x"
type textarea "Unit d is displaying se"
type textarea "x"
type textarea "Unit d is displaying ser"
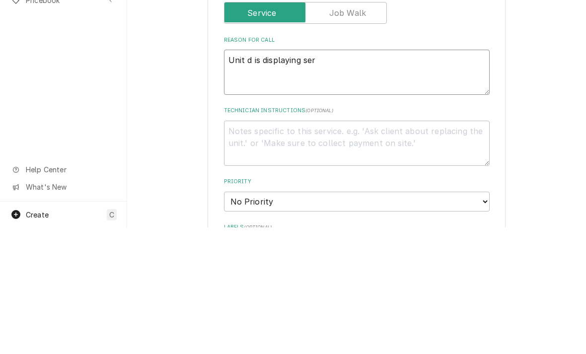
type textarea "x"
type textarea "Unit d is displaying serv"
type textarea "x"
type textarea "Unit d is displaying servic"
type textarea "x"
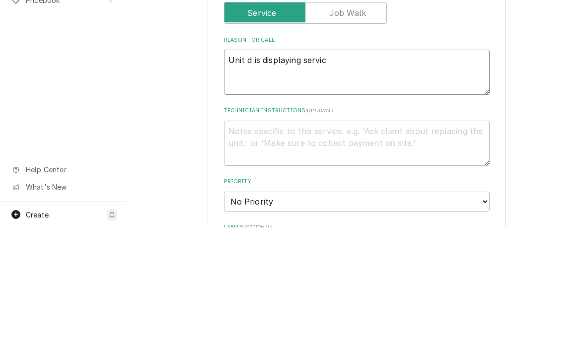
type textarea "Unit d is displaying service"
type textarea "x"
type textarea "Unit d is displaying service"
type textarea "x"
type textarea "Unit d is displaying service 2"
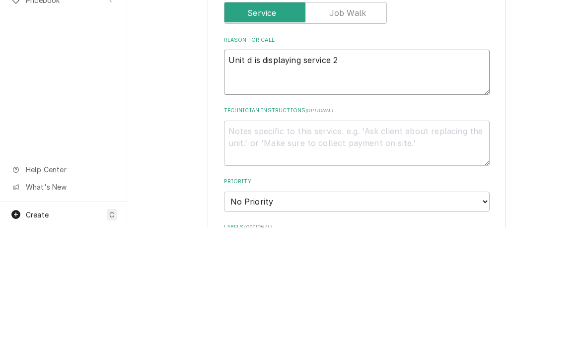
type textarea "x"
type textarea "Unit d is displaying service 25"
type textarea "x"
type textarea "Unit d is displaying service 25"
type textarea "x"
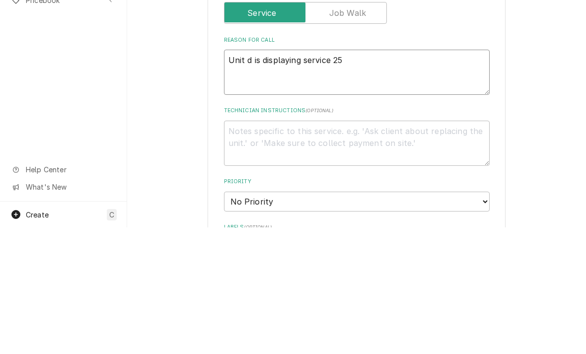
type textarea "Unit d is displaying service 25 e"
type textarea "x"
type textarea "Unit d is displaying service 25 err"
type textarea "x"
type textarea "Unit d is displaying service 25 error"
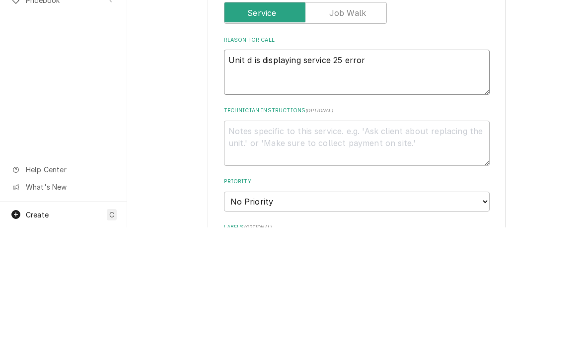
type textarea "x"
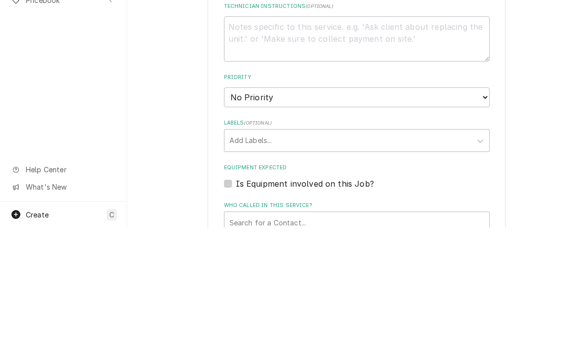
scroll to position [366, 0]
type textarea "Unit d is displaying service 25 error"
click at [486, 213] on select "No Priority Urgent High Medium Low" at bounding box center [357, 223] width 266 height 20
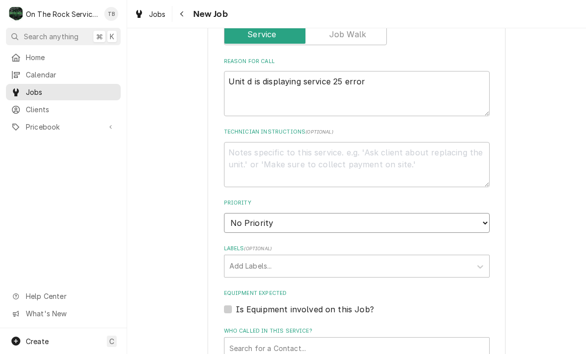
select select "2"
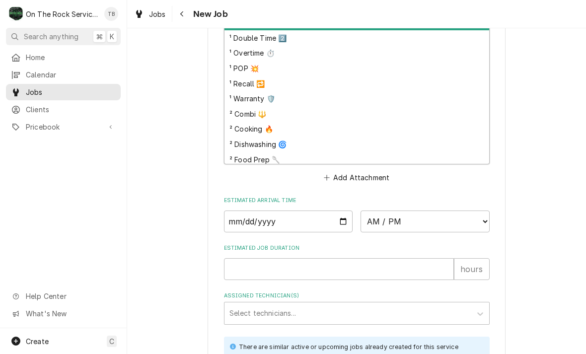
scroll to position [636, 0]
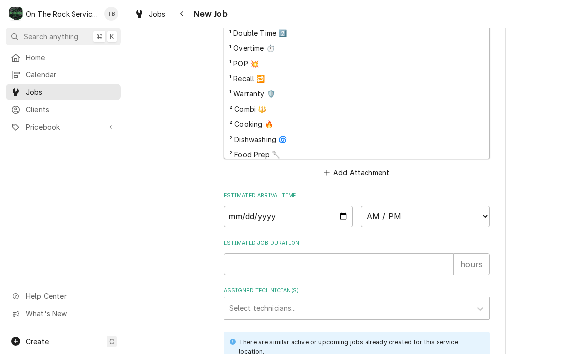
click at [264, 105] on div "² Combi 🔱" at bounding box center [356, 108] width 265 height 15
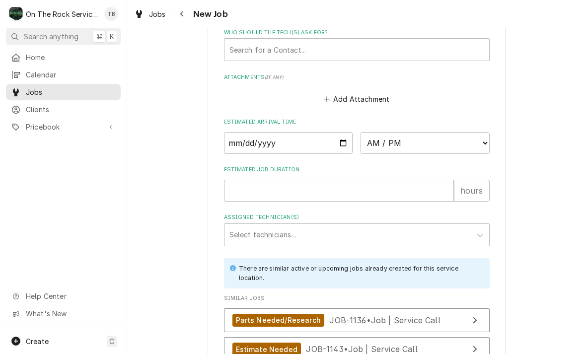
scroll to position [712, 0]
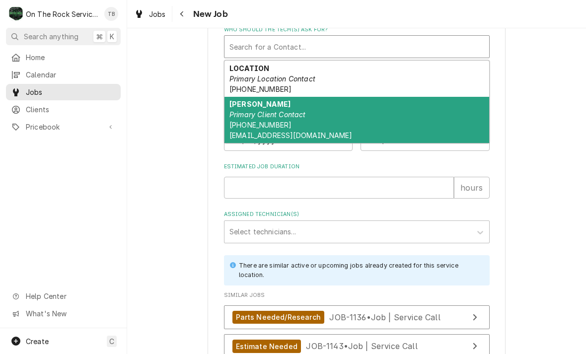
click at [281, 121] on span "(864) 590-3690 Repairs@eatatwades.com" at bounding box center [290, 130] width 123 height 19
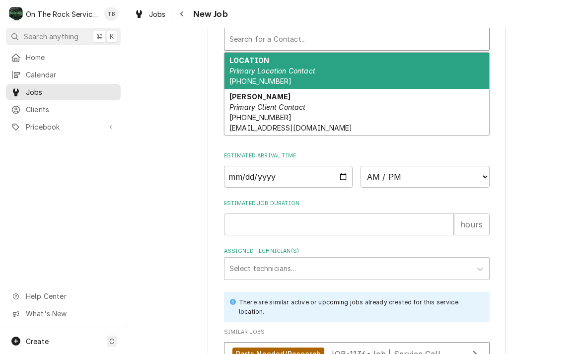
scroll to position [677, 0]
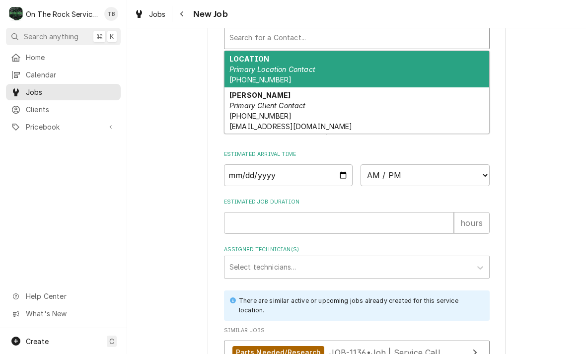
click at [282, 112] on span "(864) 590-3690 Repairs@eatatwades.com" at bounding box center [290, 121] width 123 height 19
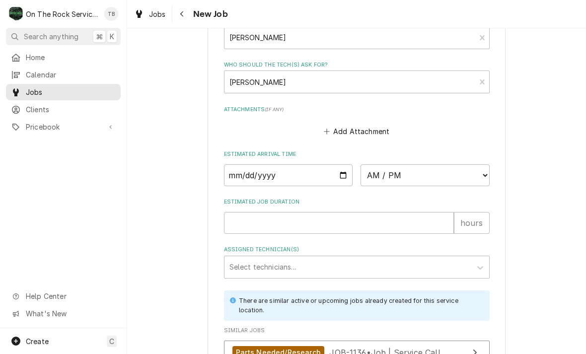
type textarea "x"
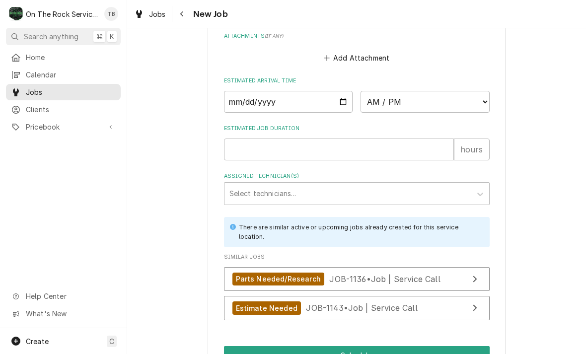
scroll to position [765, 0]
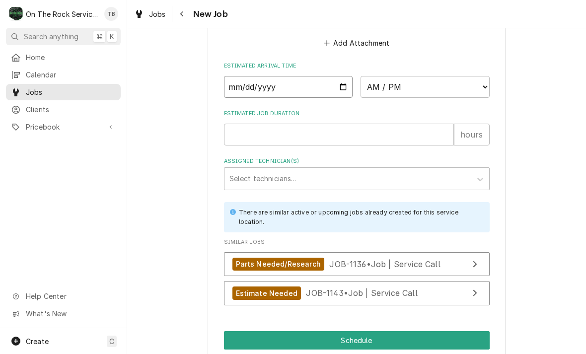
click at [288, 85] on input "Date" at bounding box center [288, 87] width 129 height 22
type input "2025-10-10"
type textarea "x"
click at [427, 81] on select "AM / PM 6:00 AM 6:15 AM 6:30 AM 6:45 AM 7:00 AM 7:15 AM 7:30 AM 7:45 AM 8:00 AM…" at bounding box center [425, 87] width 129 height 22
select select "09:00:00"
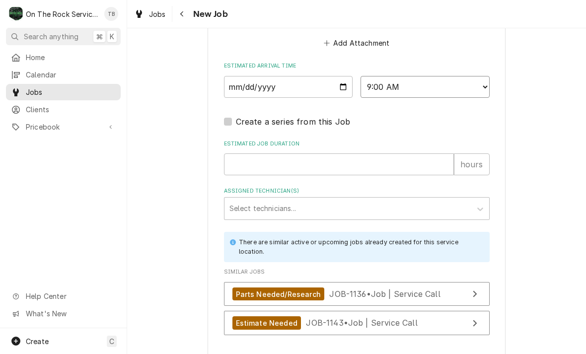
type textarea "x"
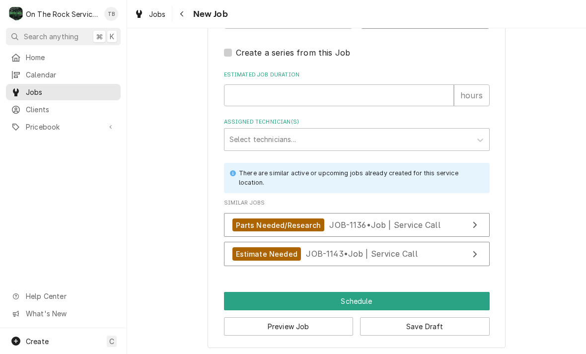
scroll to position [834, 0]
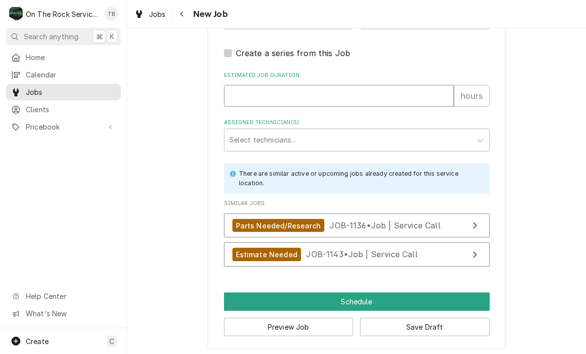
click at [428, 89] on input "Estimated Job Duration" at bounding box center [339, 96] width 230 height 22
type input "2"
type textarea "x"
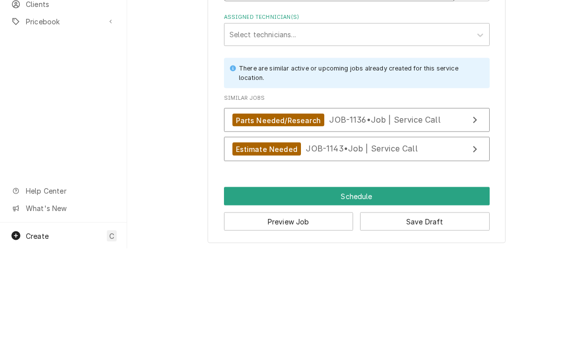
type input "2"
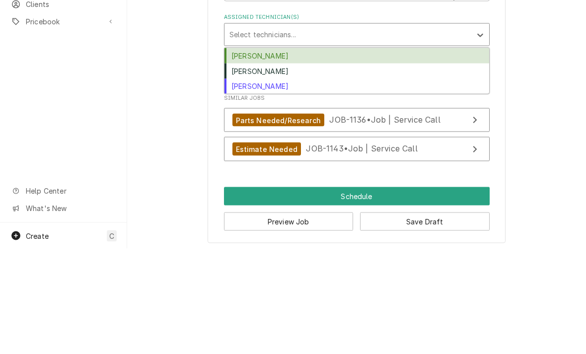
click at [272, 184] on div "Todd Brady" at bounding box center [356, 191] width 265 height 15
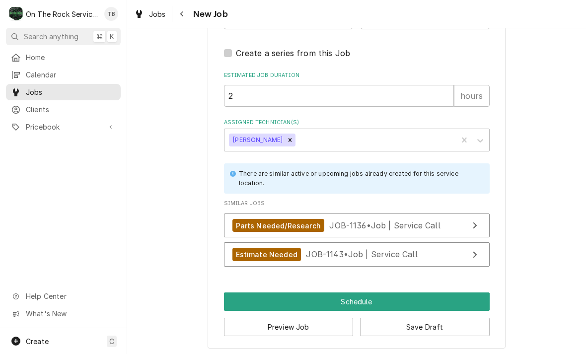
click at [352, 304] on button "Schedule" at bounding box center [357, 301] width 266 height 18
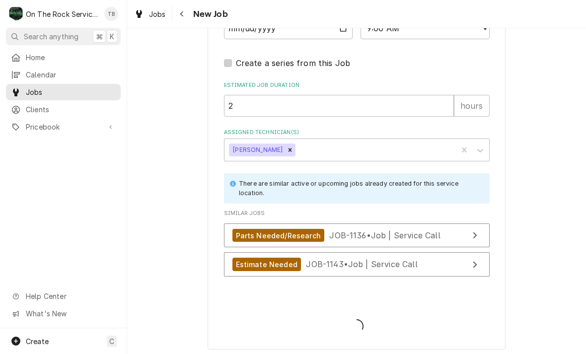
type textarea "x"
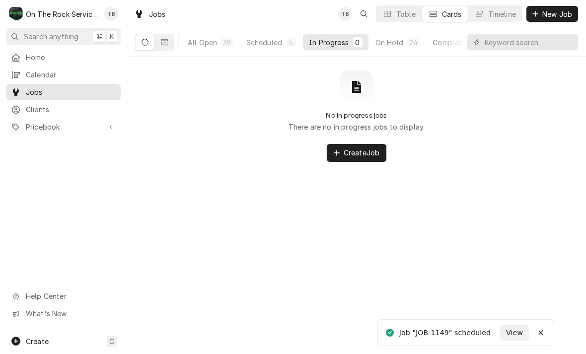
click at [278, 50] on button "Scheduled 5" at bounding box center [271, 42] width 62 height 16
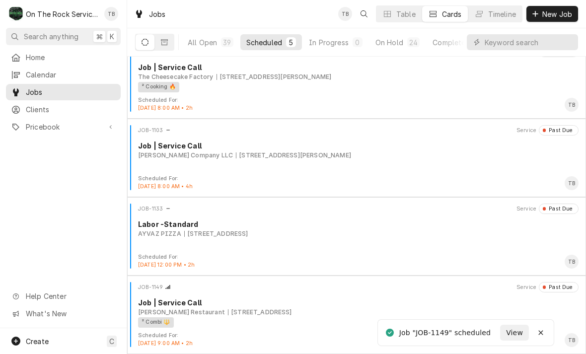
scroll to position [95, 0]
click at [340, 318] on div "² Combi 🔱" at bounding box center [355, 322] width 434 height 10
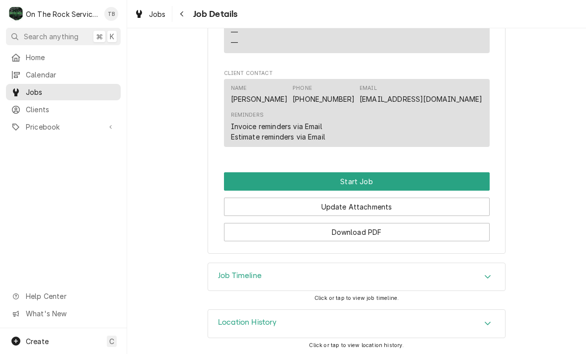
scroll to position [812, 0]
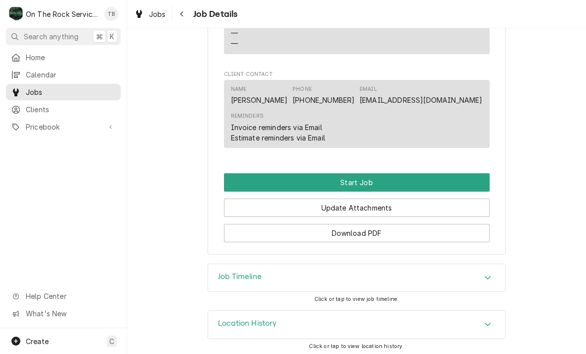
click at [367, 179] on button "Start Job" at bounding box center [357, 182] width 266 height 18
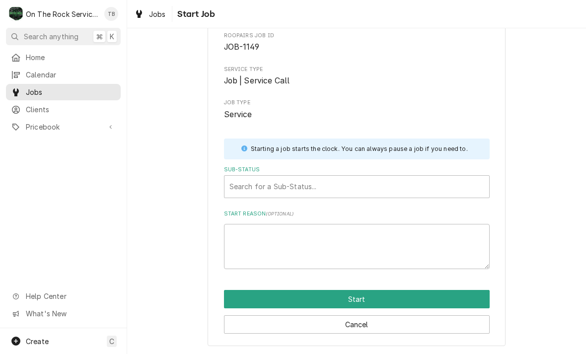
scroll to position [52, 0]
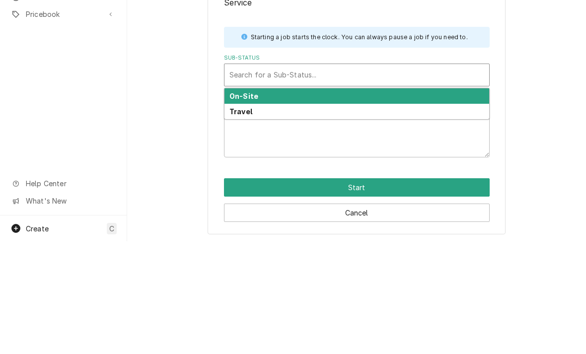
click at [273, 201] on div "On-Site" at bounding box center [356, 208] width 265 height 15
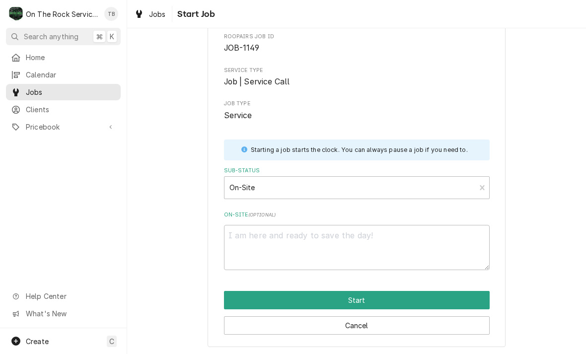
scroll to position [40, 0]
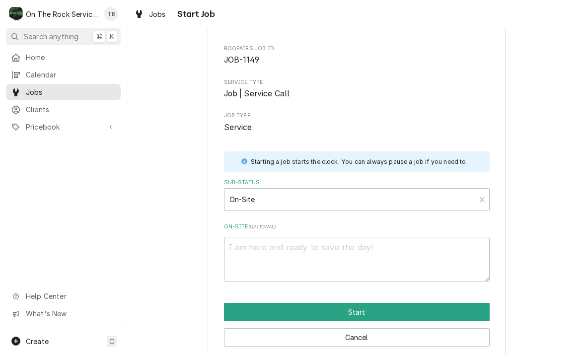
click at [329, 311] on button "Start" at bounding box center [357, 312] width 266 height 18
type textarea "x"
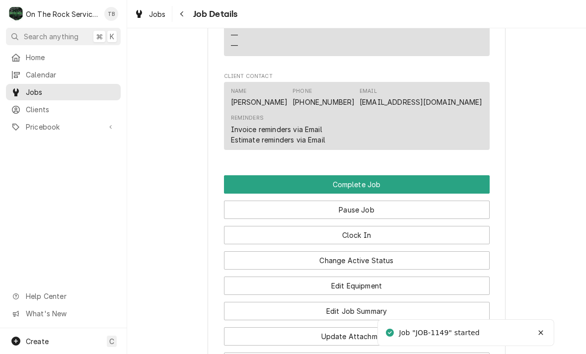
scroll to position [1008, 0]
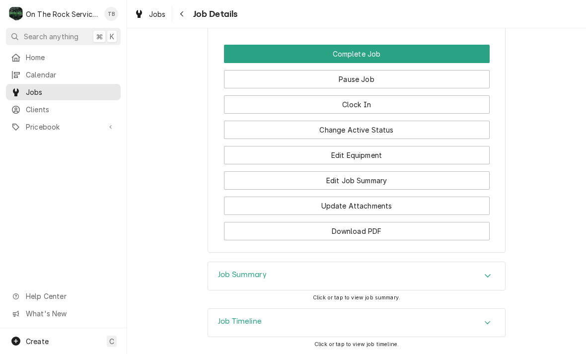
click at [371, 155] on button "Edit Equipment" at bounding box center [357, 155] width 266 height 18
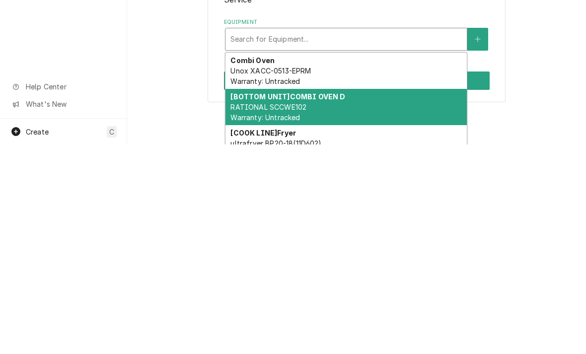
click at [353, 298] on div "[BOTTOM UNIT] COMBI OVEN D RATIONAL SCCWE102 Warranty: Untracked" at bounding box center [345, 316] width 241 height 36
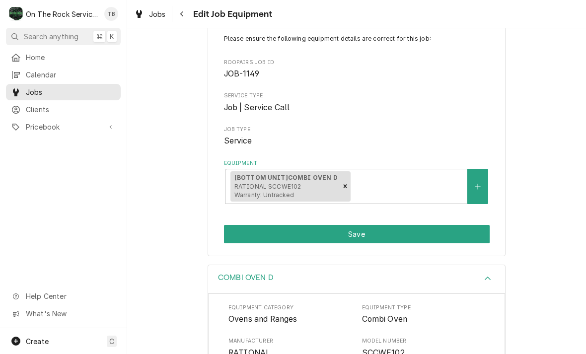
scroll to position [73, 0]
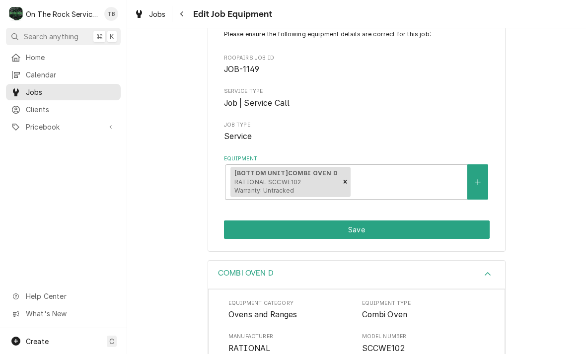
click at [363, 226] on button "Save" at bounding box center [357, 229] width 266 height 18
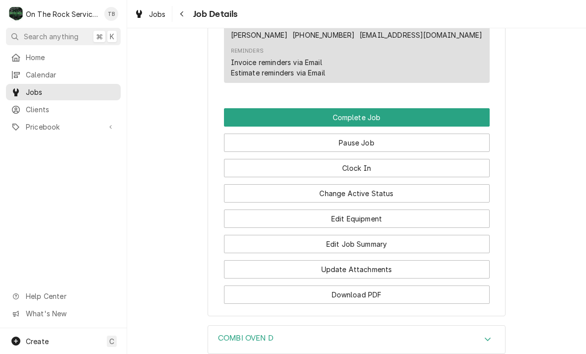
scroll to position [950, 0]
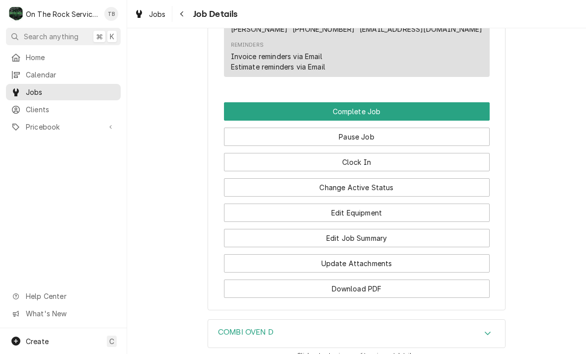
click at [372, 241] on button "Edit Job Summary" at bounding box center [357, 238] width 266 height 18
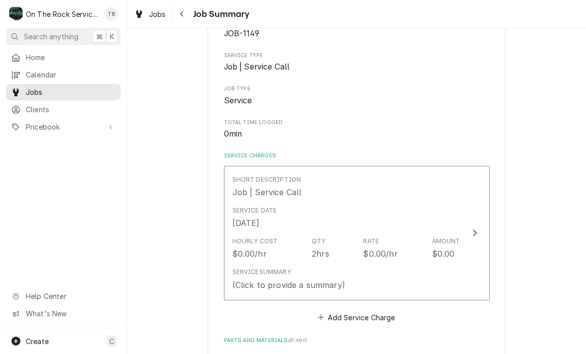
scroll to position [112, 0]
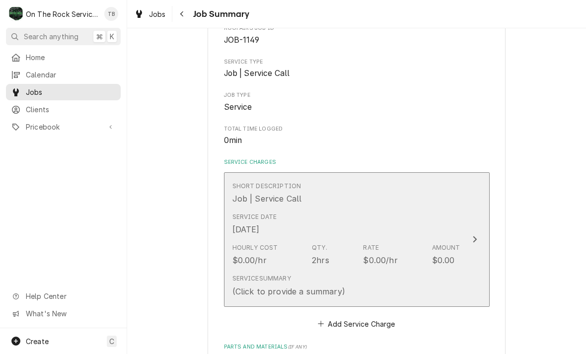
click at [402, 221] on div "Service Date Oct 10, 2025" at bounding box center [346, 224] width 228 height 31
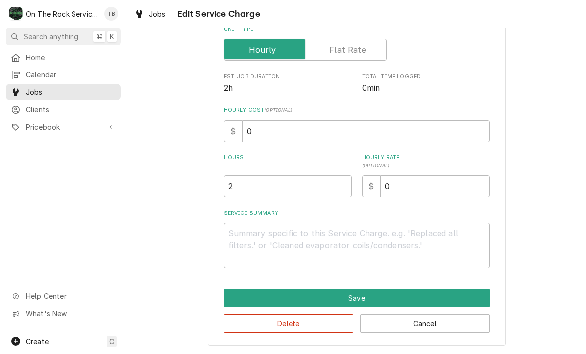
scroll to position [151, 0]
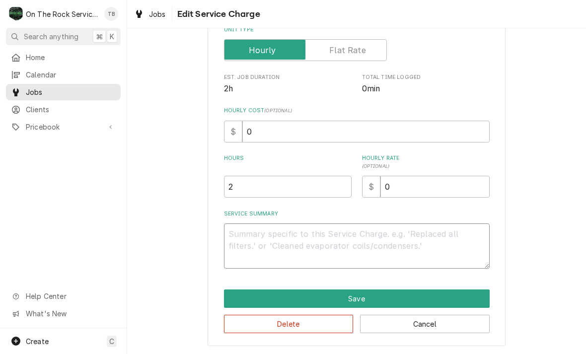
click at [267, 241] on textarea "Service Summary" at bounding box center [357, 245] width 266 height 45
type textarea "x"
type textarea "1"
type textarea "x"
type textarea "10"
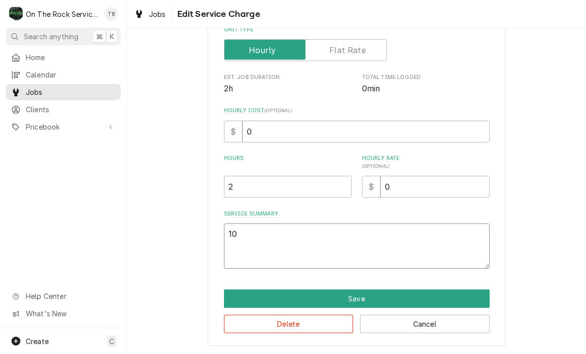
type textarea "x"
type textarea "10/"
type textarea "x"
type textarea "10/1"
type textarea "x"
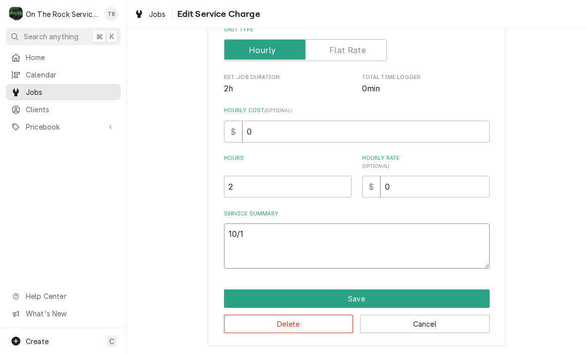
type textarea "10/10"
type textarea "x"
type textarea "10/10/"
type textarea "x"
type textarea "10/10/2"
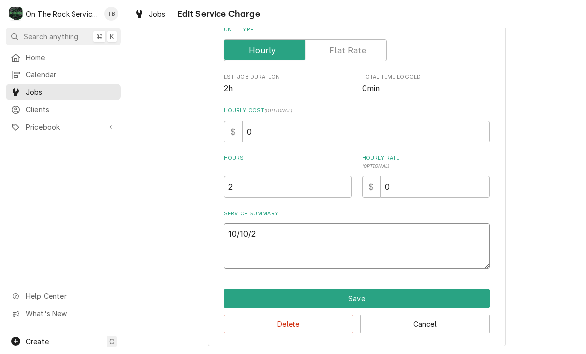
type textarea "x"
type textarea "10/10/25"
type textarea "x"
type textarea "10/10/25"
type textarea "x"
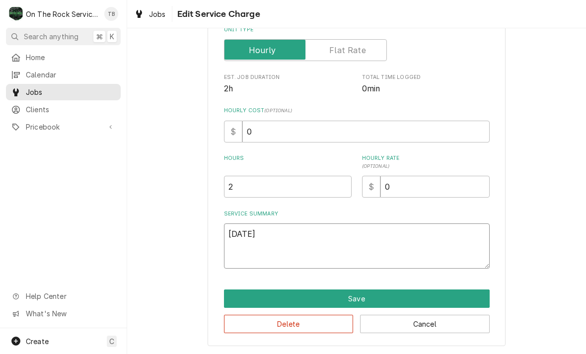
type textarea "10/10/25 t"
type textarea "x"
type textarea "10/10/25 tm"
type textarea "x"
type textarea "10/10/25 tmb"
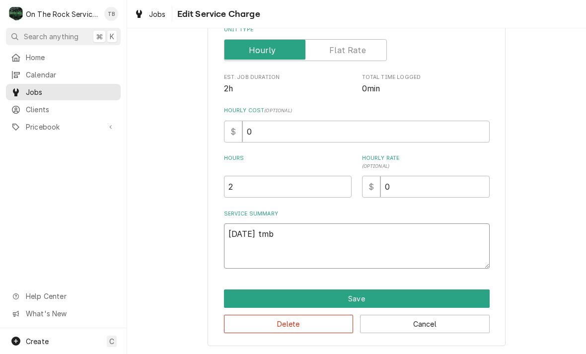
type textarea "x"
type textarea "10/10/25 tmb"
type textarea "x"
type textarea "10/10/25 tmb"
type textarea "x"
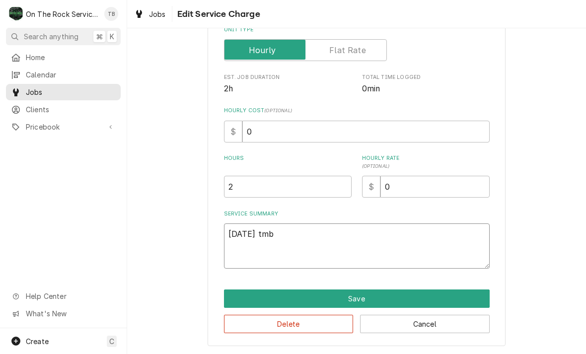
type textarea "10/10/25 tm"
type textarea "x"
type textarea "10/10/25 t"
type textarea "x"
type textarea "10/10/25"
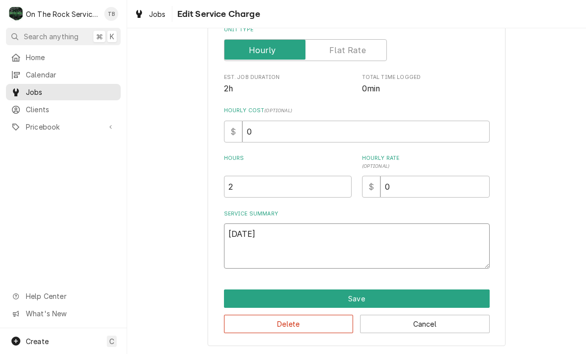
type textarea "x"
type textarea "10/10/25 T"
type textarea "x"
type textarea "10/10/25 TM"
type textarea "x"
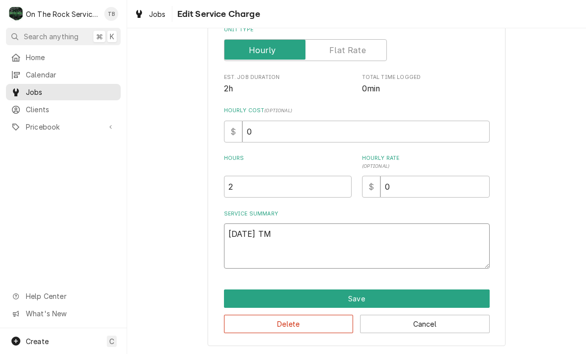
type textarea "10/10/25 TMB"
type textarea "x"
type textarea "10/10/25 TMB"
type textarea "x"
type textarea "10/10/25 TMB P"
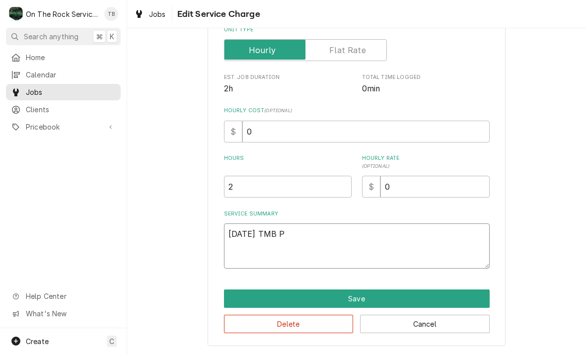
type textarea "x"
type textarea "10/10/25 TMB PR"
type textarea "x"
type textarea "10/10/25 TMB PRO"
type textarea "x"
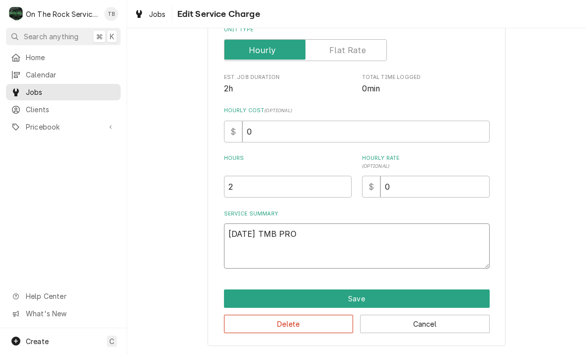
type textarea "10/10/25 TMB PROV"
type textarea "x"
type textarea "10/10/25 TMB PROVI"
type textarea "x"
type textarea "10/10/25 TMB PROVID"
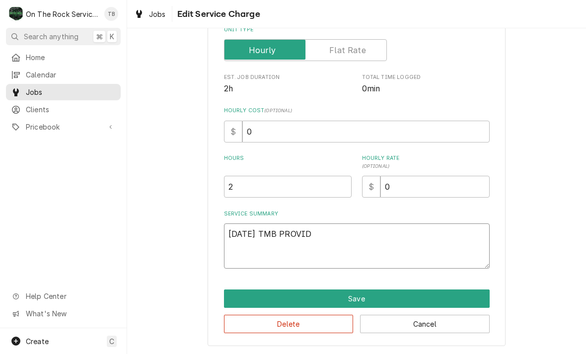
type textarea "x"
type textarea "10/10/25 TMB PROVIDE"
type textarea "x"
type textarea "10/10/25 TMB PROVIDE"
type textarea "x"
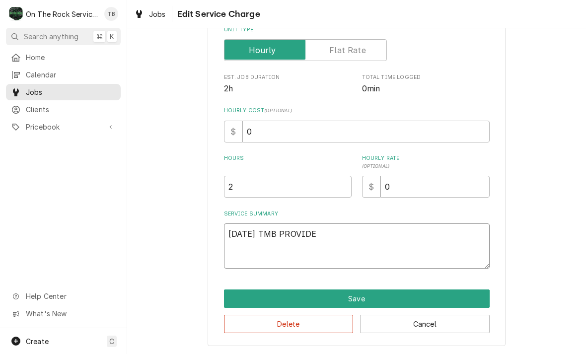
type textarea "10/10/25 TMB PROVIDE S"
type textarea "x"
type textarea "10/10/25 TMB PROVIDE SE"
type textarea "x"
type textarea "10/10/25 TMB PROVIDE SER"
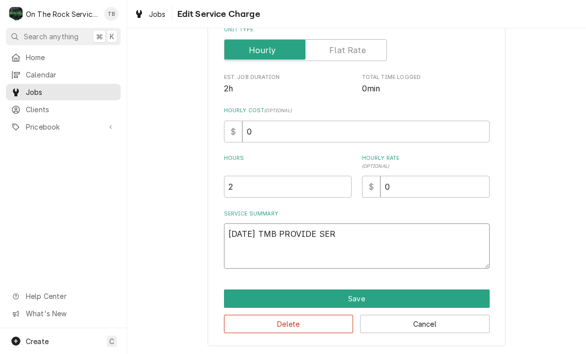
type textarea "x"
type textarea "10/10/25 TMB PROVIDE SERV"
type textarea "x"
type textarea "10/10/25 TMB PROVIDE SERVI"
type textarea "x"
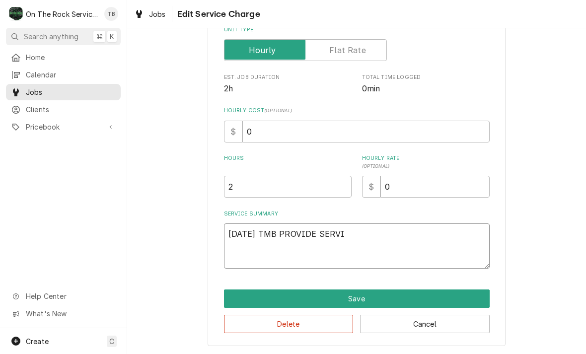
type textarea "10/10/25 TMB PROVIDE SERVIC"
type textarea "x"
type textarea "10/10/25 TMB PROVIDE SERVICE"
type textarea "x"
type textarea "10/10/25 TMB PROVIDE SERVICE"
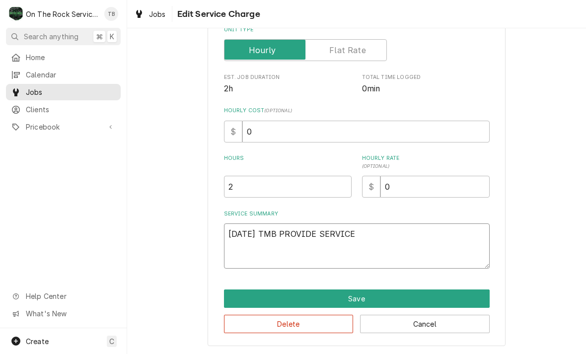
type textarea "x"
type textarea "10/10/25 TMB PROVIDE SERVICE P"
type textarea "x"
type textarea "10/10/25 TMB PROVIDE SERVICE PA"
type textarea "x"
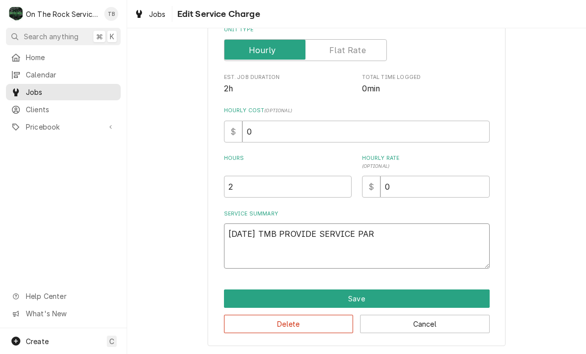
type textarea "10/10/25 TMB PROVIDE SERVICE PART"
type textarea "x"
type textarea "10/10/25 TMB PROVIDE SERVICE PARTS"
type textarea "x"
type textarea "10/10/25 TMB PROVIDE SERVICE PARTS"
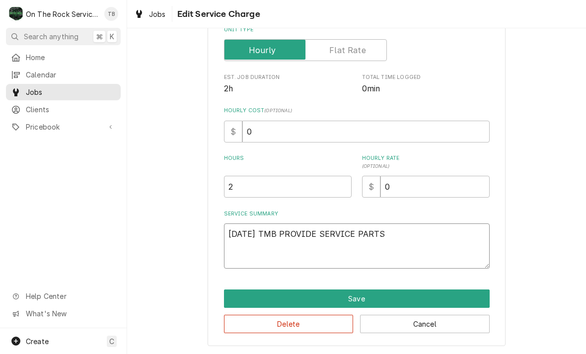
type textarea "x"
type textarea "10/10/25 TMB PROVIDE SERVICE PARTS A"
type textarea "x"
type textarea "10/10/25 TMB PROVIDE SERVICE PARTS AND"
type textarea "x"
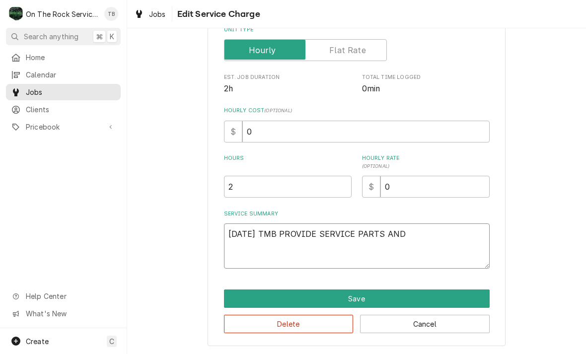
type textarea "10/10/25 TMB PROVIDE SERVICE PARTS AND A"
type textarea "x"
type textarea "10/10/25 TMB PROVIDE SERVICE PARTS AND ALB"
type textarea "x"
type textarea "10/10/25 TMB PROVIDE SERVICE PARTS AND ALBO"
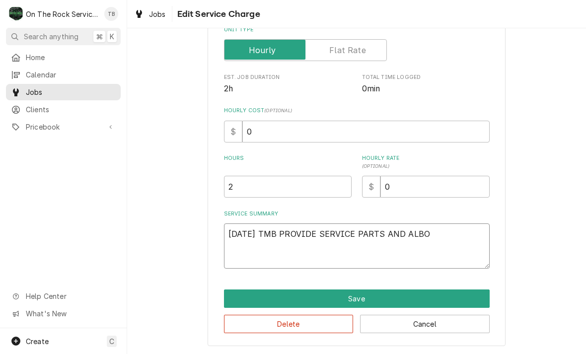
type textarea "x"
type textarea "10/10/25 TMB PROVIDE SERVICE PARTS AND ALBOR"
type textarea "x"
type textarea "10/10/25 TMB PROVIDE SERVICE PARTS AND ALBOR"
type textarea "x"
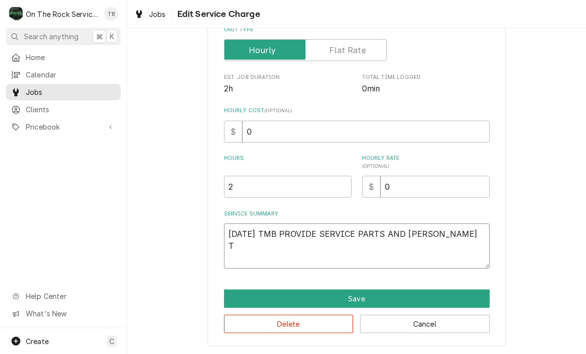
type textarea "10/10/25 TMB PROVIDE SERVICE PARTS AND ALBOR TO"
type textarea "x"
type textarea "10/10/25 TMB PROVIDE SERVICE PARTS AND ALBOR TO"
type textarea "x"
type textarea "10/10/25 TMB PROVIDE SERVICE PARTS AND ALBOR TO"
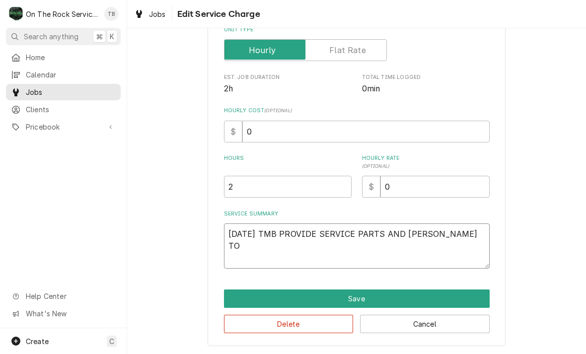
type textarea "x"
type textarea "10/10/25 TMB PROVIDE SERVICE PARTS AND ALBOR T"
type textarea "x"
type textarea "10/10/25 TMB PROVIDE SERVICE PARTS AND ALBOR"
type textarea "x"
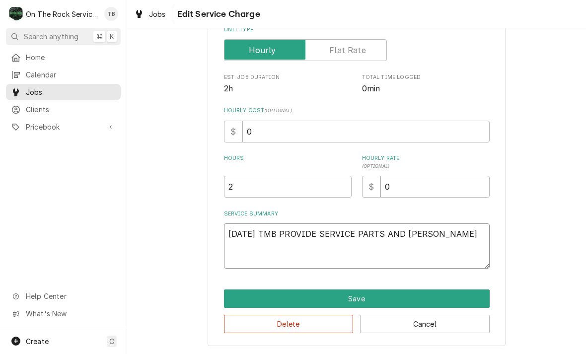
type textarea "10/10/25 TMB PROVIDE SERVICE PARTS AND ALBOR"
type textarea "x"
type textarea "10/10/25 TMB PROVIDE SERVICE PARTS AND ALBO"
type textarea "x"
type textarea "10/10/25 TMB PROVIDE SERVICE PARTS AND ALB"
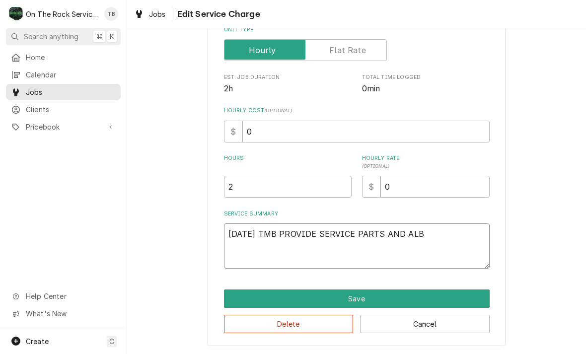
type textarea "x"
type textarea "10/10/25 TMB PROVIDE SERVICE PARTS AND AL"
type textarea "x"
type textarea "10/10/25 TMB PROVIDE SERVICE PARTS AND A"
type textarea "x"
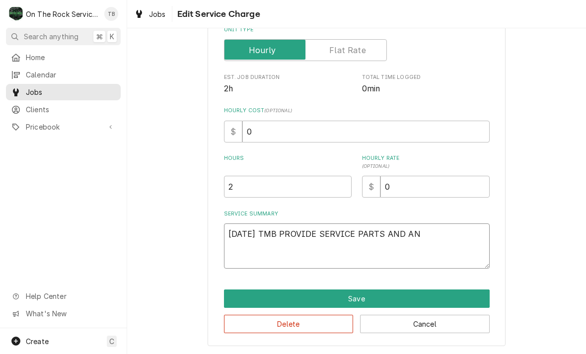
type textarea "10/10/25 TMB PROVIDE SERVICE PARTS AND AND"
type textarea "x"
type textarea "10/10/25 TMB PROVIDE SERVICE PARTS AND AND"
type textarea "x"
type textarea "10/10/25 TMB PROVIDE SERVICE PARTS AND AND LA"
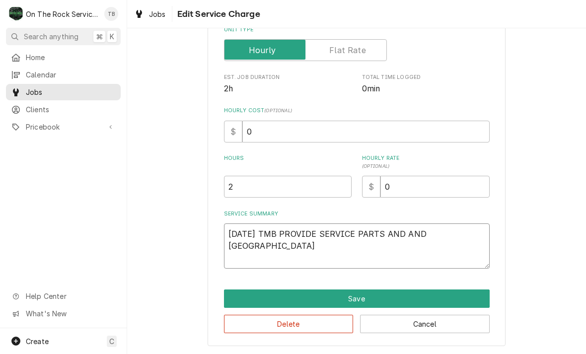
type textarea "x"
type textarea "10/10/25 TMB PROVIDE SERVICE PARTS AND AND LABR"
type textarea "x"
type textarea "10/10/25 TMB PROVIDE SERVICE PARTS AND AND LABRO"
type textarea "x"
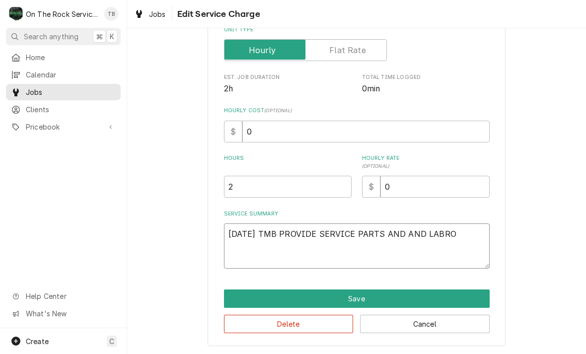
type textarea "10/10/25 TMB PROVIDE SERVICE PARTS AND AND LABRO"
type textarea "x"
type textarea "10/10/25 TMB PROVIDE SERVICE PARTS AND AND LABRO T"
type textarea "x"
type textarea "10/10/25 TMB PROVIDE SERVICE PARTS AND AND LABRO TO"
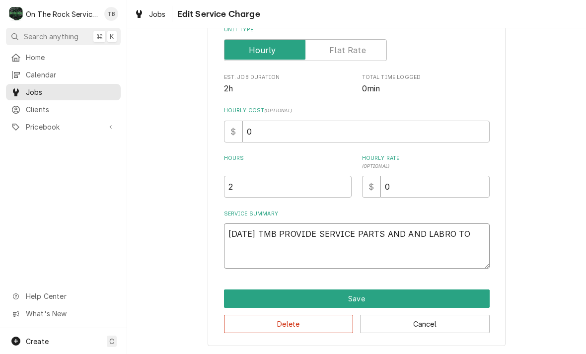
type textarea "x"
type textarea "10/10/25 TMB PROVIDE SERVICE PARTS AND AND LABRO TO"
type textarea "x"
type textarea "10/10/25 TMB PROVIDE SERVICE PARTS AND AND LABRO T"
type textarea "x"
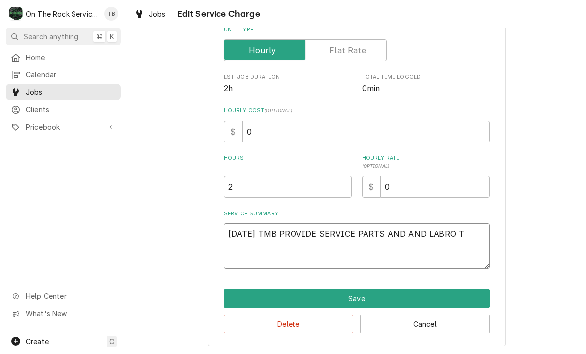
type textarea "10/10/25 TMB PROVIDE SERVICE PARTS AND AND LABRO"
type textarea "x"
type textarea "10/10/25 TMB PROVIDE SERVICE PARTS AND AND LABRO"
type textarea "x"
type textarea "10/10/25 TMB PROVIDE SERVICE PARTS AND AND LABR"
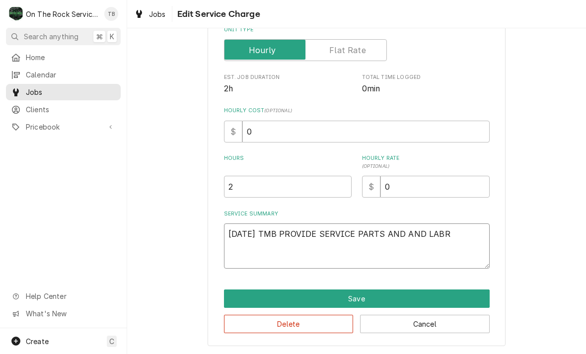
type textarea "x"
type textarea "10/10/25 TMB PROVIDE SERVICE PARTS AND AND LAB"
type textarea "x"
type textarea "10/10/25 TMB PROVIDE SERVICE PARTS AND AND LABO"
type textarea "x"
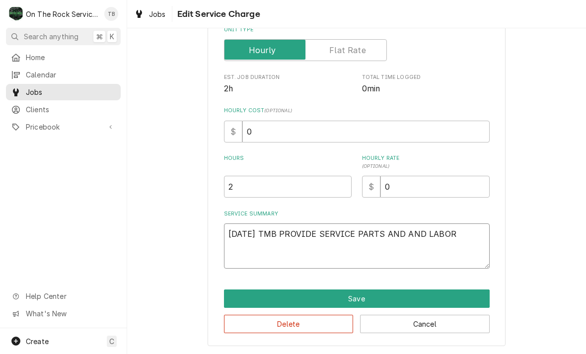
type textarea "10/10/25 TMB PROVIDE SERVICE PARTS AND AND LABOR"
type textarea "x"
type textarea "10/10/25 TMB PROVIDE SERVICE PARTS AND AND LABOR T"
type textarea "x"
type textarea "10/10/25 TMB PROVIDE SERVICE PARTS AND AND LABOR TO"
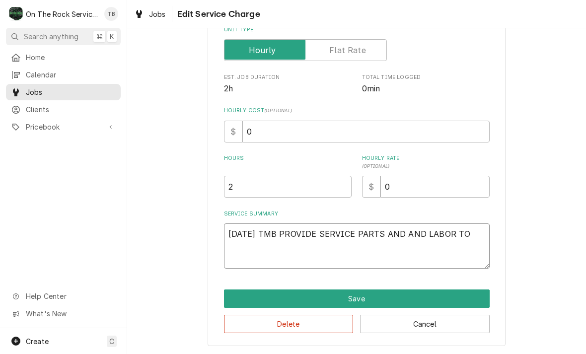
type textarea "x"
type textarea "10/10/25 TMB PROVIDE SERVICE PARTS AND AND LABOR TO D"
type textarea "x"
type textarea "10/10/25 TMB PROVIDE SERVICE PARTS AND AND LABOR TO DE"
type textarea "x"
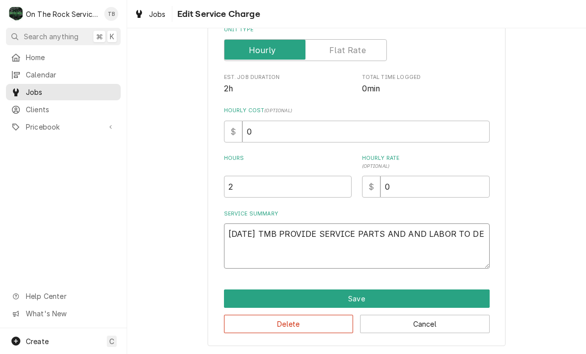
type textarea "10/10/25 TMB PROVIDE SERVICE PARTS AND AND LABOR TO DET"
type textarea "x"
type textarea "10/10/25 TMB PROVIDE SERVICE PARTS AND AND LABOR TO DETE"
type textarea "x"
type textarea "10/10/25 TMB PROVIDE SERVICE PARTS AND AND LABOR TO DETER"
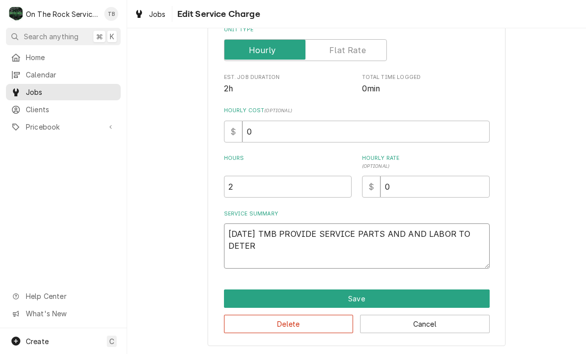
type textarea "x"
type textarea "10/10/25 TMB PROVIDE SERVICE PARTS AND AND LABOR TO DETERM"
type textarea "x"
type textarea "10/10/25 TMB PROVIDE SERVICE PARTS AND AND LABOR TO DETERMN"
type textarea "x"
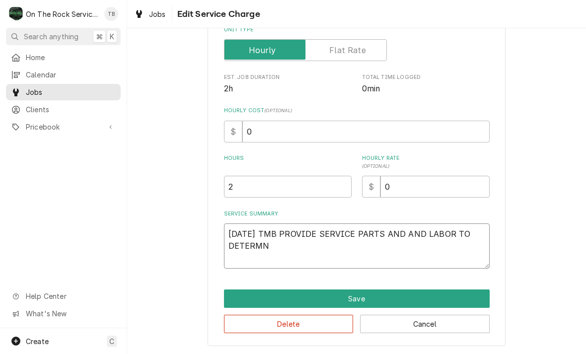
type textarea "10/10/25 TMB PROVIDE SERVICE PARTS AND AND LABOR TO DETERMNE"
type textarea "x"
type textarea "10/10/25 TMB PROVIDE SERVICE PARTS AND AND LABOR TO DETERMNE"
type textarea "x"
type textarea "10/10/25 TMB PROVIDE SERVICE PARTS AND AND LABOR TO DETERMNE T"
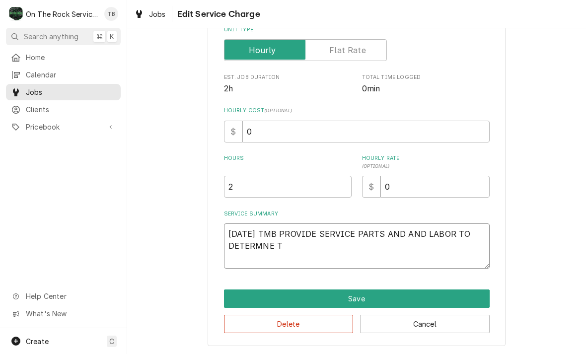
type textarea "x"
type textarea "10/10/25 TMB PROVIDE SERVICE PARTS AND AND LABOR TO DETERMNE THA"
type textarea "x"
type textarea "10/10/25 TMB PROVIDE SERVICE PARTS AND AND LABOR TO DETERMNE THAT"
type textarea "x"
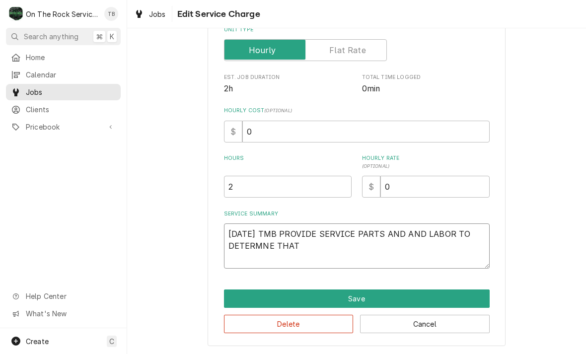
type textarea "10/10/25 TMB PROVIDE SERVICE PARTS AND AND LABOR TO DETERMNE THAT B"
type textarea "x"
type textarea "10/10/25 TMB PROVIDE SERVICE PARTS AND AND LABOR TO DETERMNE THAT BO"
type textarea "x"
type textarea "10/10/25 TMB PROVIDE SERVICE PARTS AND AND LABOR TO DETERMNE THAT BOT"
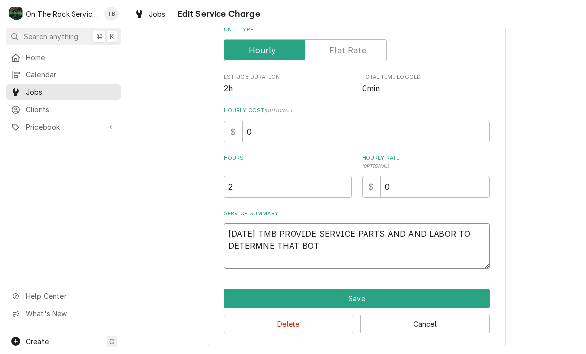
type textarea "x"
type textarea "10/10/25 TMB PROVIDE SERVICE PARTS AND AND LABOR TO DETERMNE THAT BOTT"
type textarea "x"
type textarea "10/10/25 TMB PROVIDE SERVICE PARTS AND AND LABOR TO DETERMNE THAT BOTTOM"
type textarea "x"
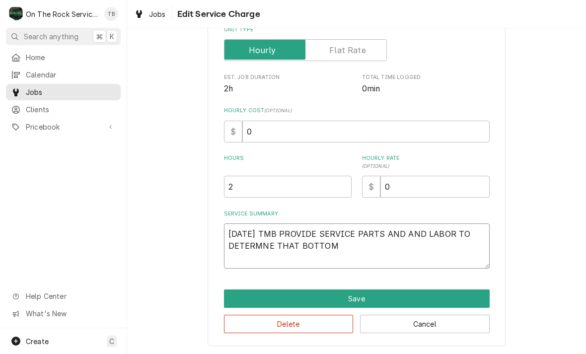
type textarea "10/10/25 TMB PROVIDE SERVICE PARTS AND AND LABOR TO DETERMNE THAT BOTTOM"
type textarea "x"
type textarea "10/10/25 TMB PROVIDE SERVICE PARTS AND AND LABOR TO DETERMNE THAT BOTTOM LE"
type textarea "x"
type textarea "10/10/25 TMB PROVIDE SERVICE PARTS AND AND LABOR TO DETERMNE THAT BOTTOM LEF"
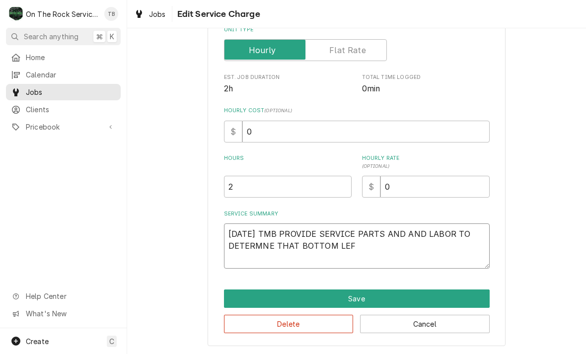
type textarea "x"
type textarea "10/10/25 TMB PROVIDE SERVICE PARTS AND AND LABOR TO DETERMNE THAT BOTTOM LEFT"
type textarea "x"
type textarea "10/10/25 TMB PROVIDE SERVICE PARTS AND AND LABOR TO DETERMNE THAT BOTTOM LEFT"
type textarea "x"
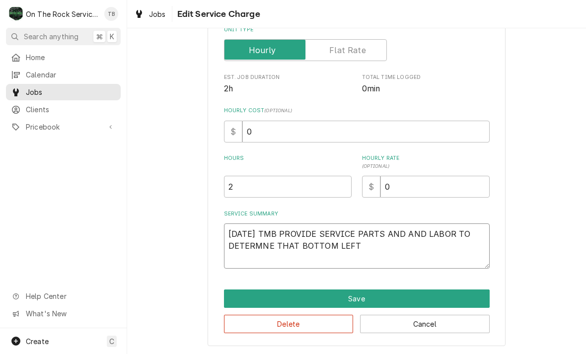
type textarea "10/10/25 TMB PROVIDE SERVICE PARTS AND AND LABOR TO DETERMNE THAT BOTTOM LEFT U"
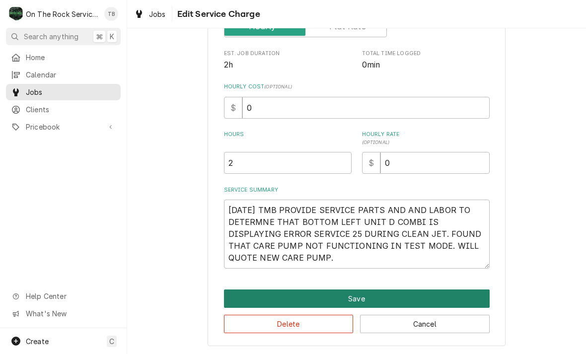
click at [349, 296] on button "Save" at bounding box center [357, 299] width 266 height 18
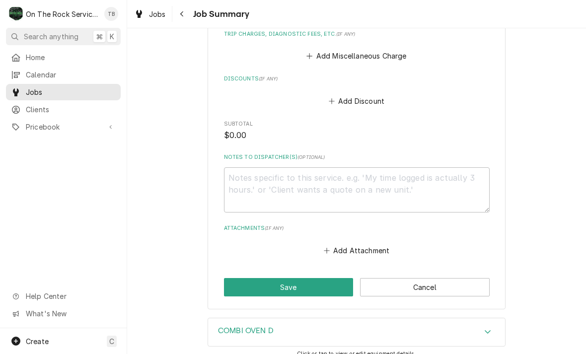
scroll to position [559, 0]
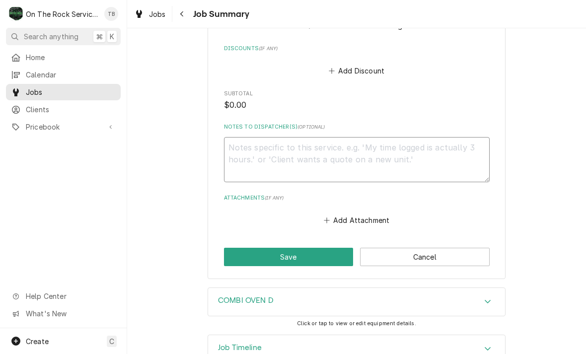
click at [251, 146] on textarea "Notes to Dispatcher(s) ( optional )" at bounding box center [357, 159] width 266 height 45
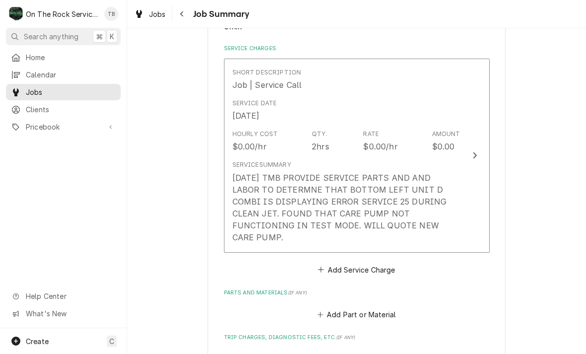
scroll to position [227, 0]
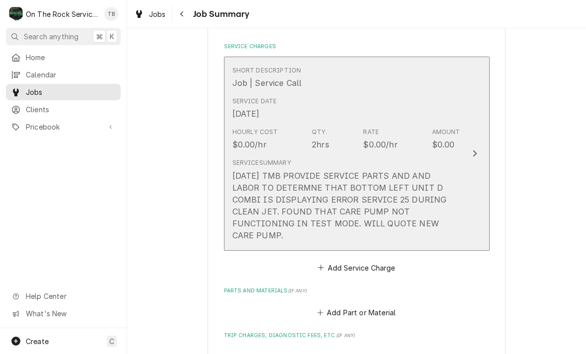
click at [371, 197] on div "10/10/25 TMB PROVIDE SERVICE PARTS AND AND LABOR TO DETERMNE THAT BOTTOM LEFT U…" at bounding box center [346, 206] width 228 height 72
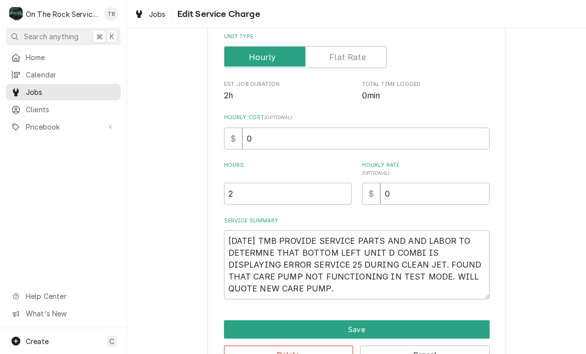
scroll to position [150, 0]
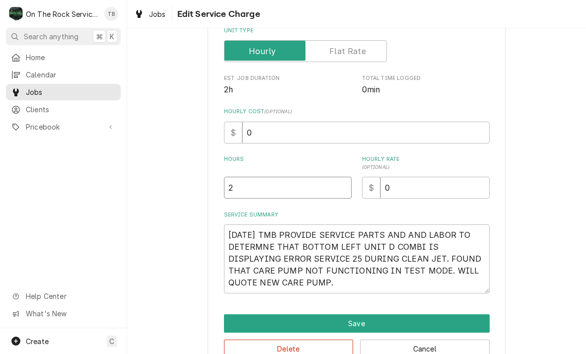
click at [250, 194] on input "2" at bounding box center [288, 188] width 128 height 22
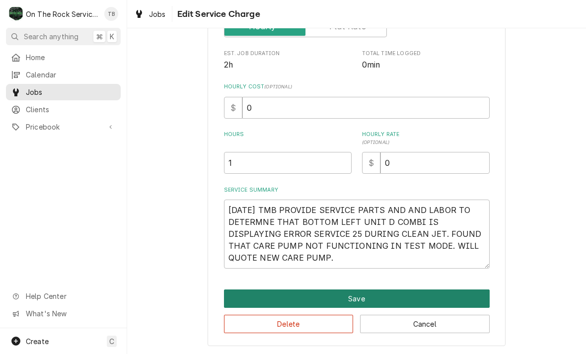
click at [371, 297] on button "Save" at bounding box center [357, 299] width 266 height 18
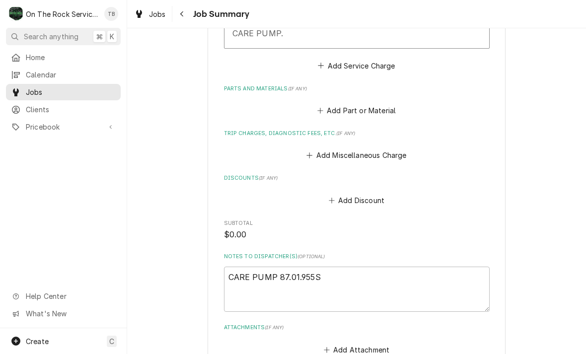
scroll to position [470, 0]
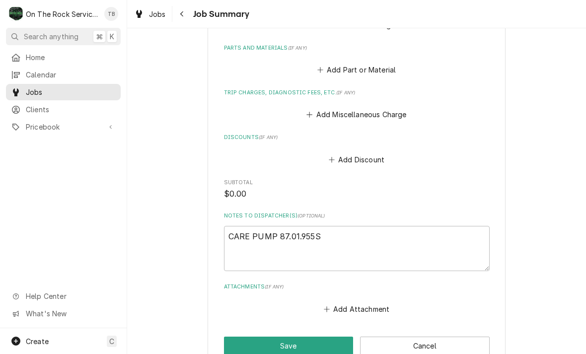
click at [293, 337] on button "Save" at bounding box center [289, 346] width 130 height 18
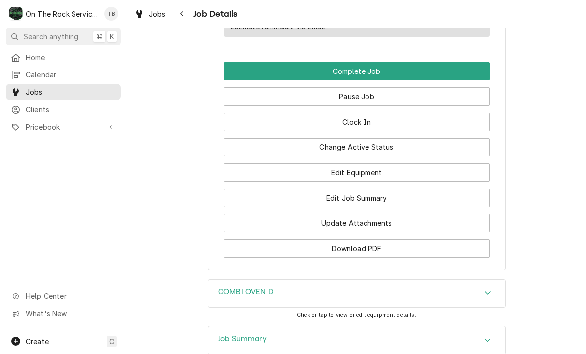
scroll to position [1111, 0]
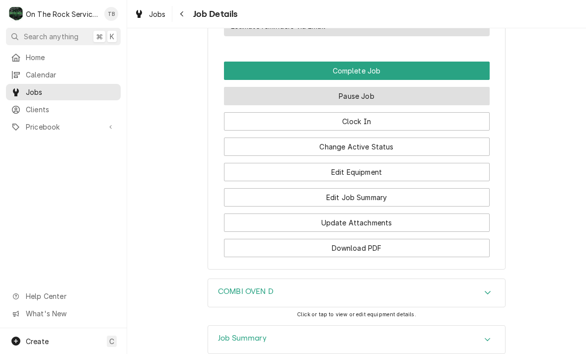
click at [382, 95] on button "Pause Job" at bounding box center [357, 96] width 266 height 18
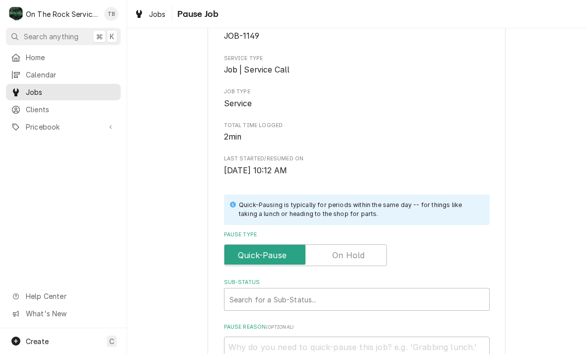
scroll to position [183, 0]
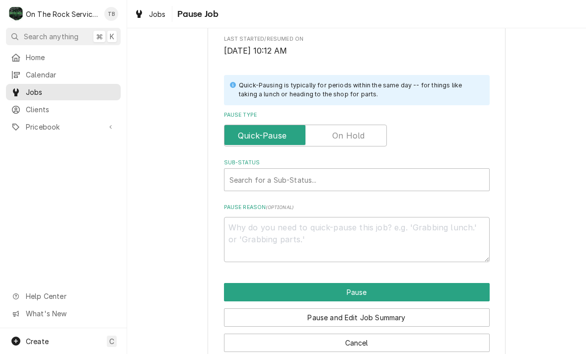
click at [360, 131] on label "Pause Type" at bounding box center [305, 136] width 163 height 22
click at [360, 131] on input "Pause Type" at bounding box center [305, 136] width 154 height 22
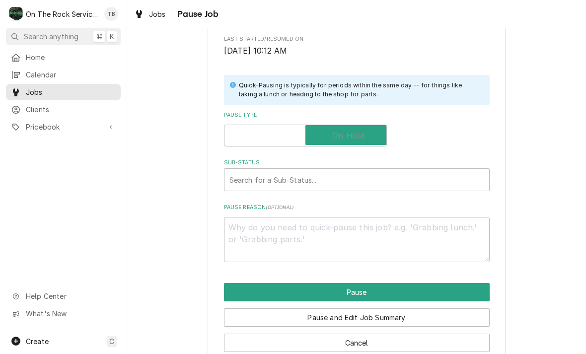
checkbox input "true"
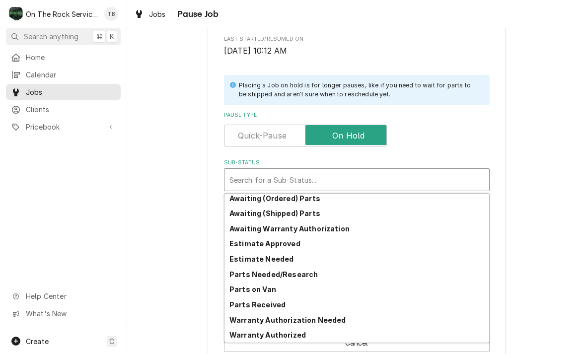
scroll to position [49, 0]
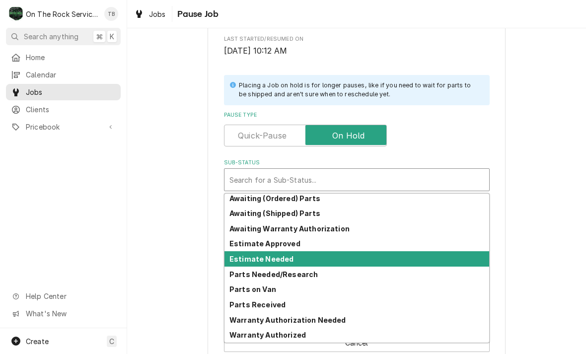
click at [293, 259] on div "Estimate Needed" at bounding box center [356, 258] width 265 height 15
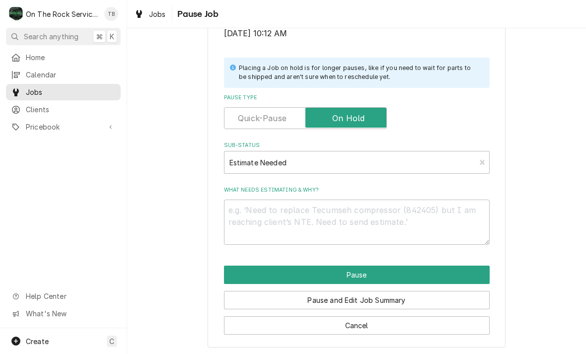
scroll to position [200, 0]
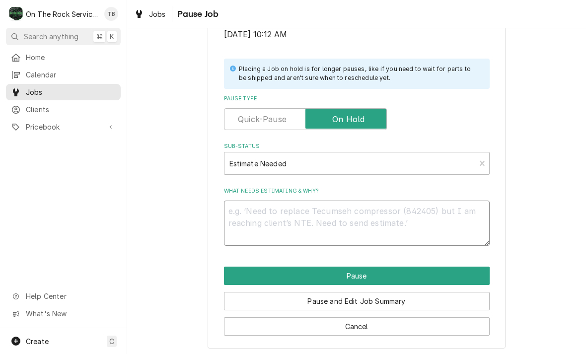
click at [260, 224] on textarea "What needs estimating & why?" at bounding box center [357, 223] width 266 height 45
type textarea "x"
type textarea "C"
type textarea "x"
type textarea "CA"
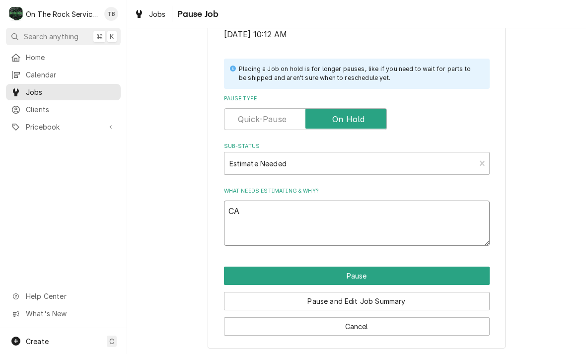
type textarea "x"
type textarea "CAT"
type textarea "x"
type textarea "CATR"
type textarea "x"
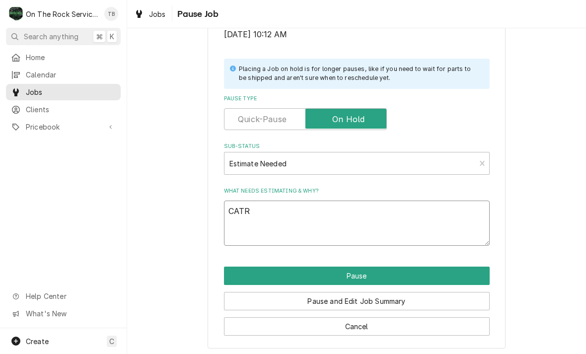
type textarea "CAT"
type textarea "x"
type textarea "CA"
type textarea "x"
type textarea "CAR"
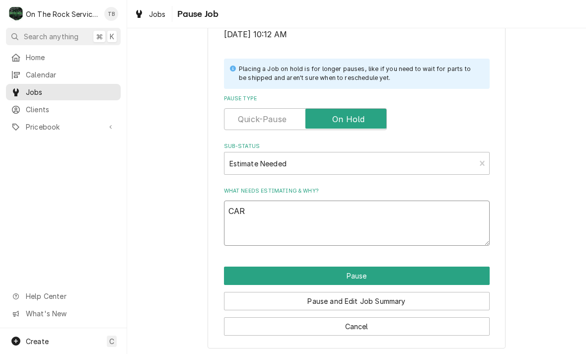
type textarea "x"
type textarea "CARE"
type textarea "x"
type textarea "CARE"
type textarea "x"
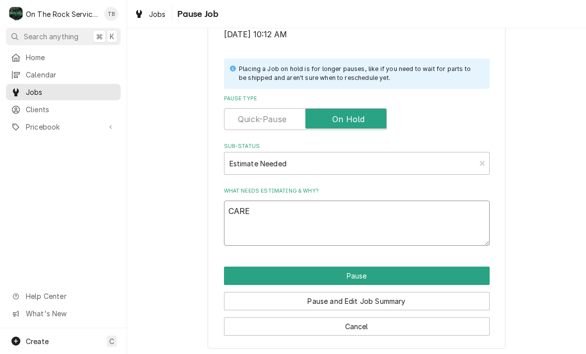
type textarea "CARE P"
type textarea "x"
type textarea "CARE PU"
type textarea "x"
type textarea "CARE PUM"
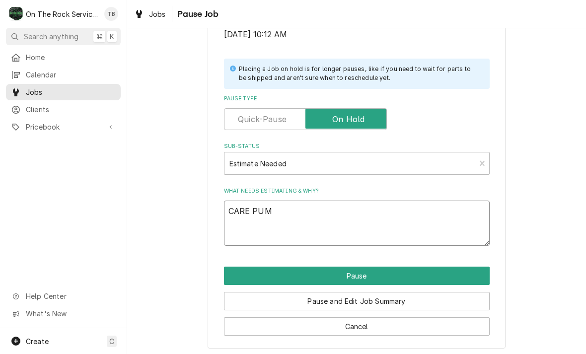
type textarea "x"
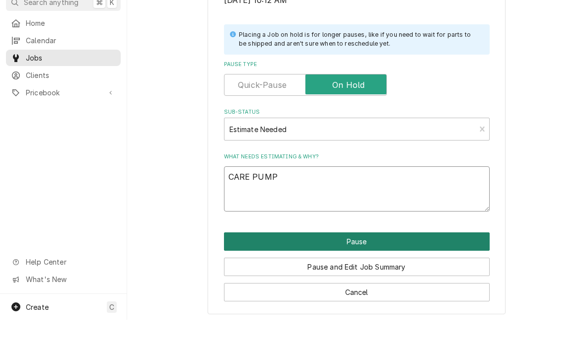
type textarea "CARE PUMP"
click at [381, 267] on button "Pause" at bounding box center [357, 276] width 266 height 18
type textarea "x"
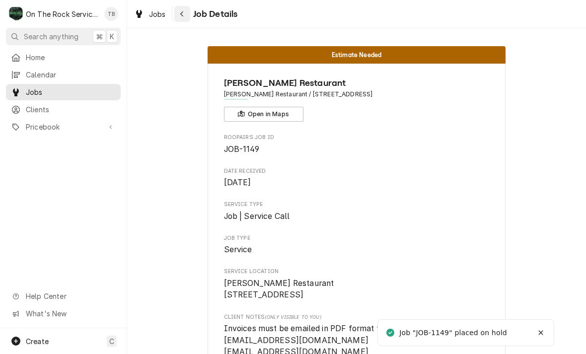
click at [189, 15] on button "Navigate back" at bounding box center [182, 14] width 16 height 16
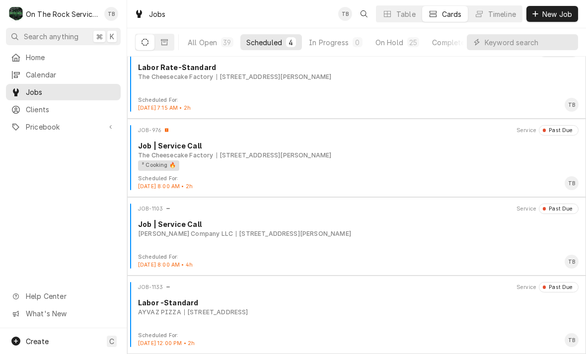
scroll to position [16, 0]
